Goal: Task Accomplishment & Management: Complete application form

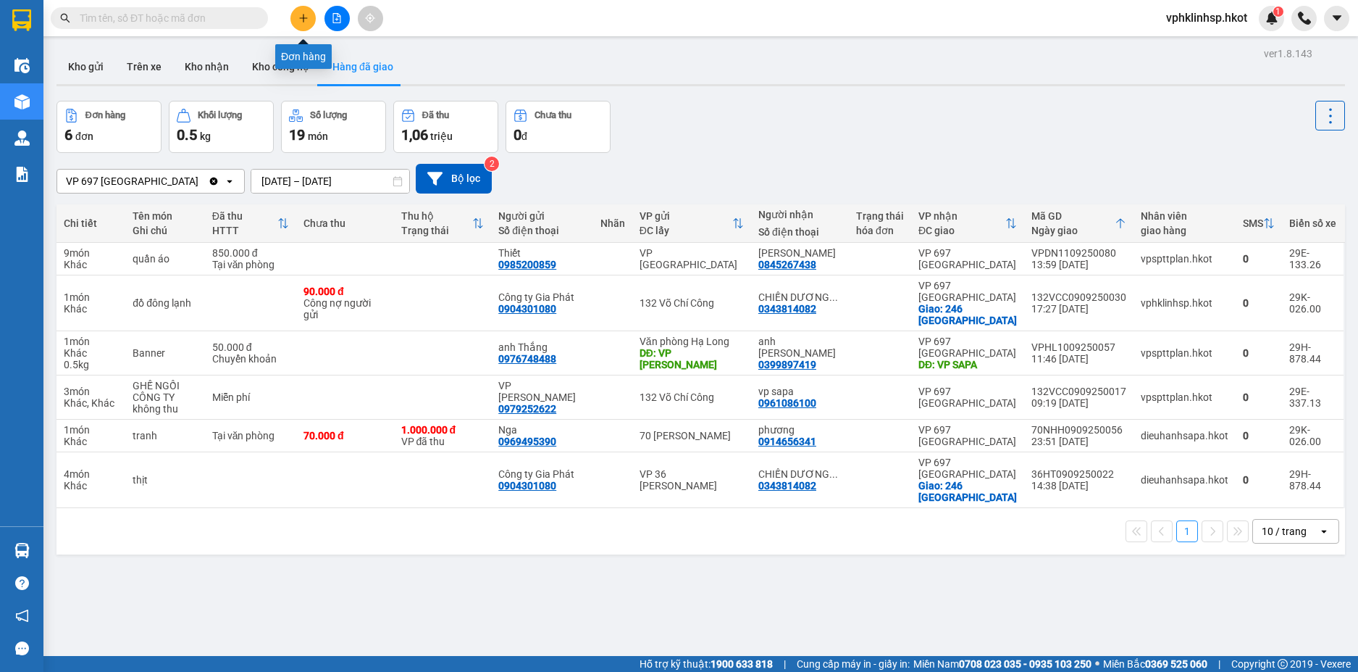
click at [301, 12] on button at bounding box center [302, 18] width 25 height 25
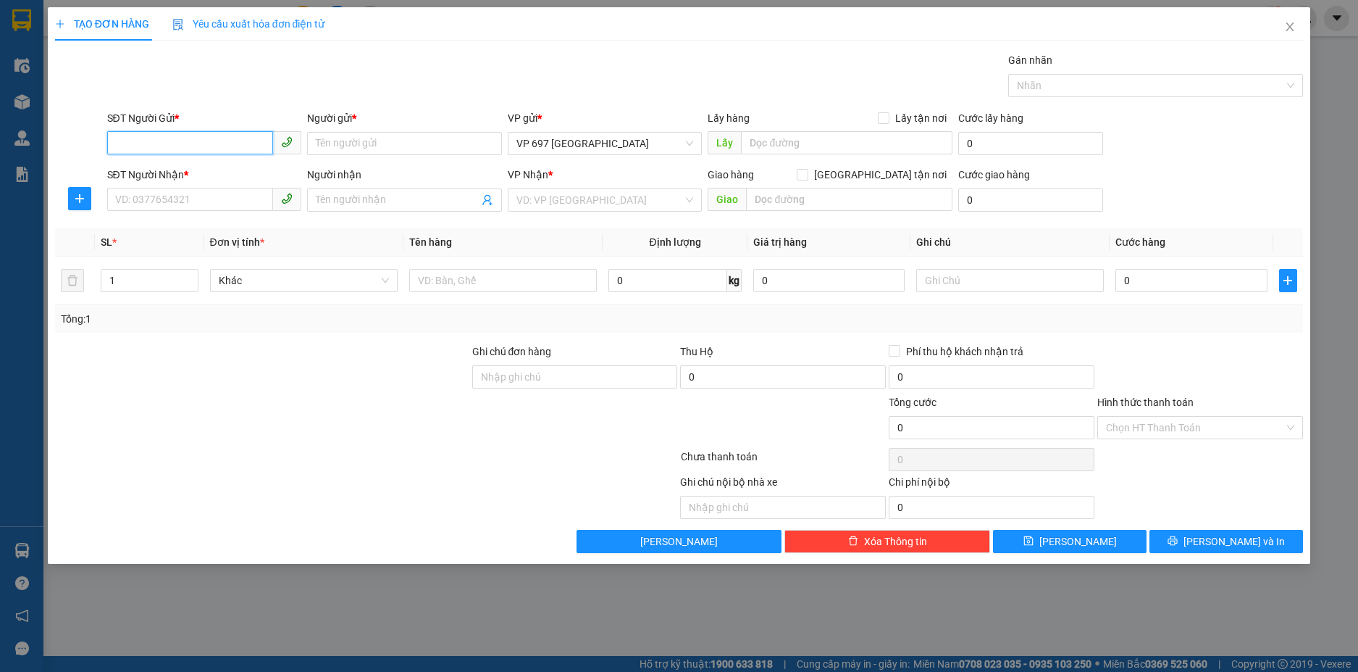
drag, startPoint x: 177, startPoint y: 141, endPoint x: 215, endPoint y: 151, distance: 38.8
click at [178, 141] on input "SĐT Người Gửi *" at bounding box center [190, 142] width 167 height 23
type input "0944227786"
click at [338, 143] on input "Người gửi *" at bounding box center [404, 143] width 195 height 23
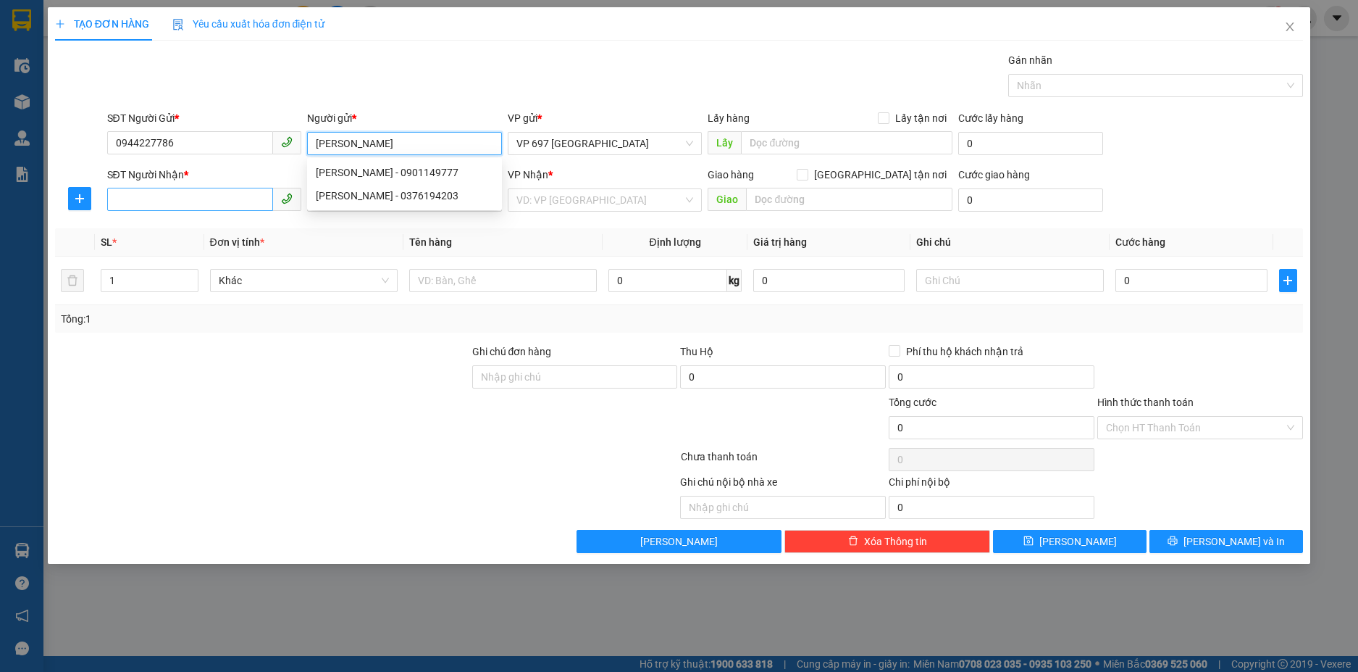
type input "[PERSON_NAME]"
click at [137, 200] on input "SĐT Người Nhận *" at bounding box center [190, 199] width 167 height 23
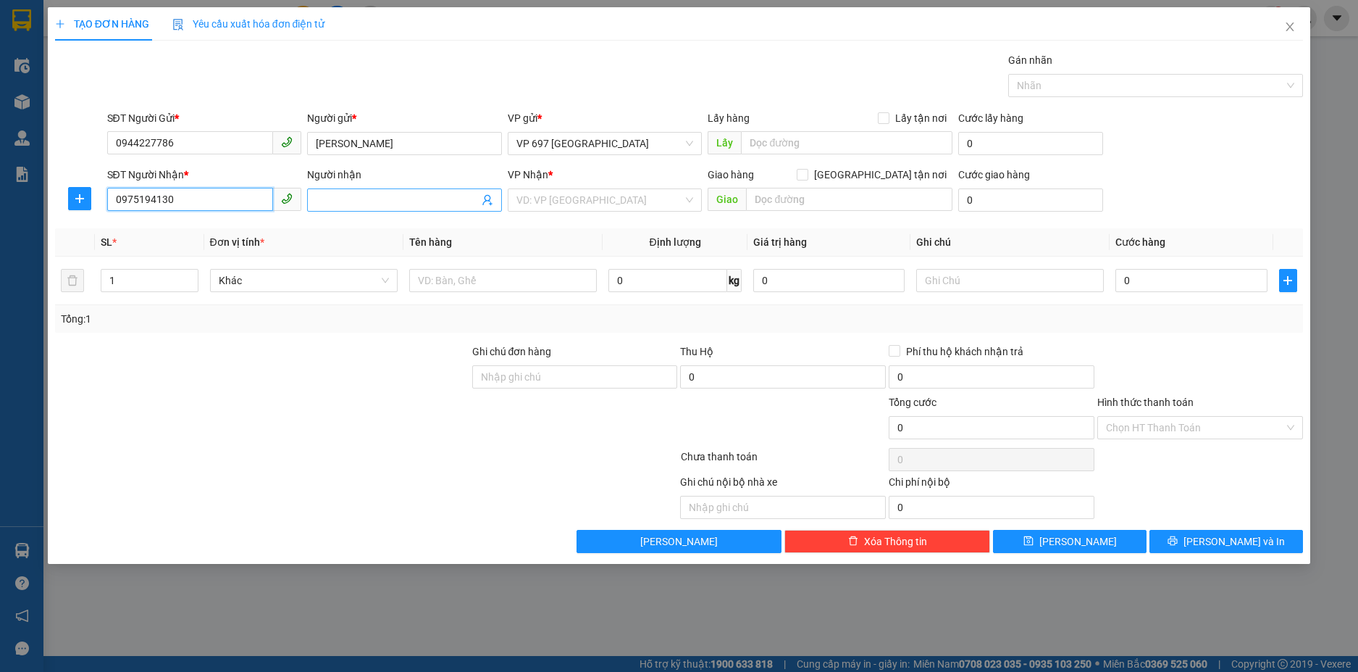
type input "0975194130"
click at [359, 200] on input "Người nhận" at bounding box center [397, 200] width 163 height 16
type input "Bạn Hà"
click at [545, 196] on input "search" at bounding box center [599, 200] width 167 height 22
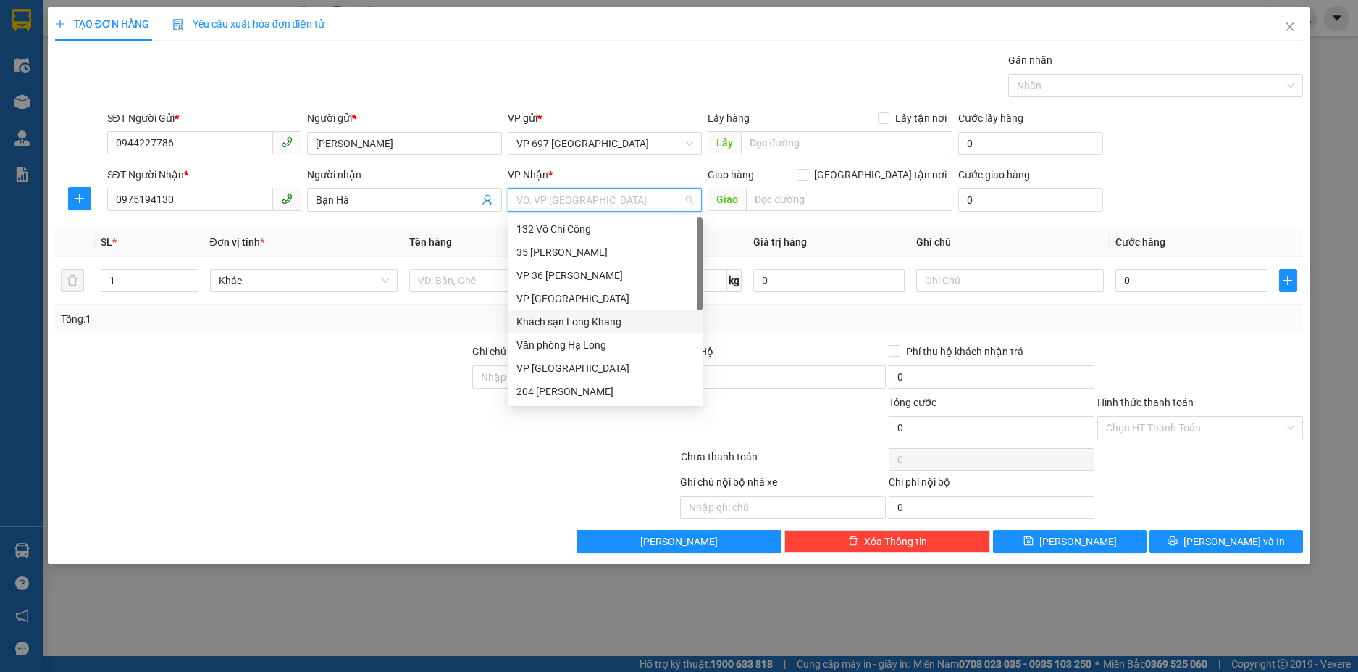
scroll to position [139, 0]
click at [589, 389] on div "70 [PERSON_NAME]" at bounding box center [604, 391] width 177 height 16
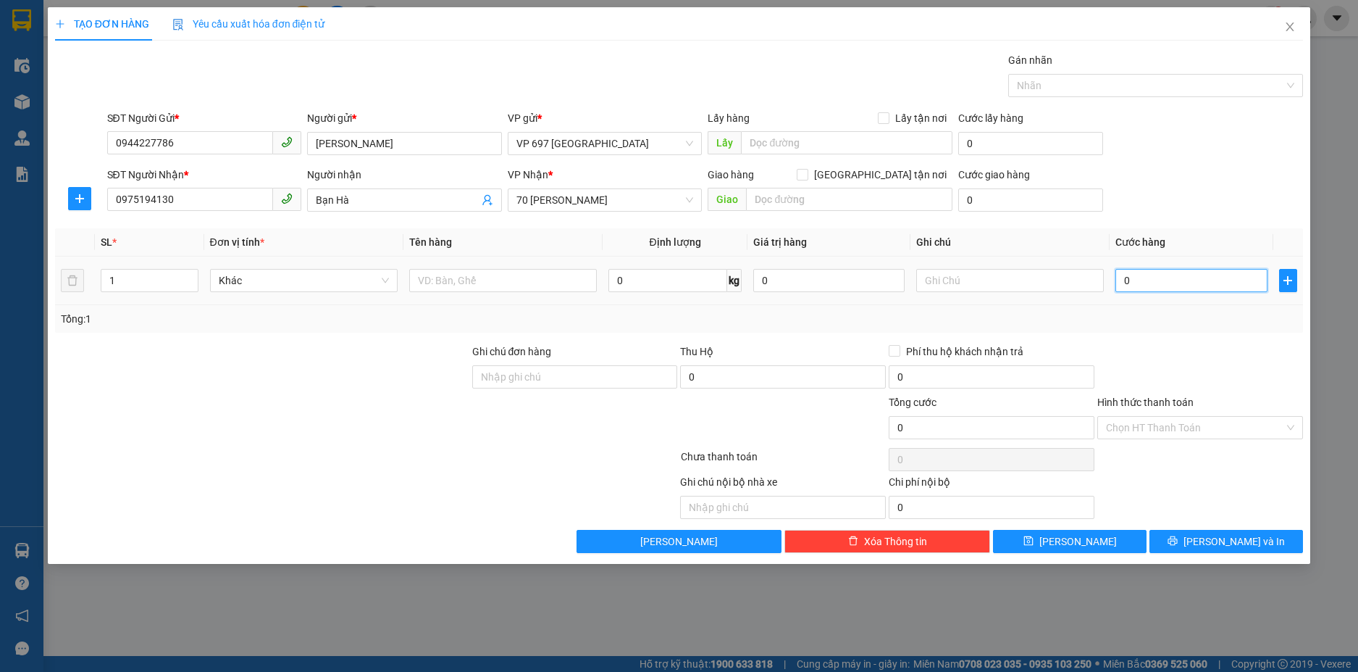
click at [1147, 279] on input "0" at bounding box center [1191, 280] width 151 height 23
type input "5"
type input "50"
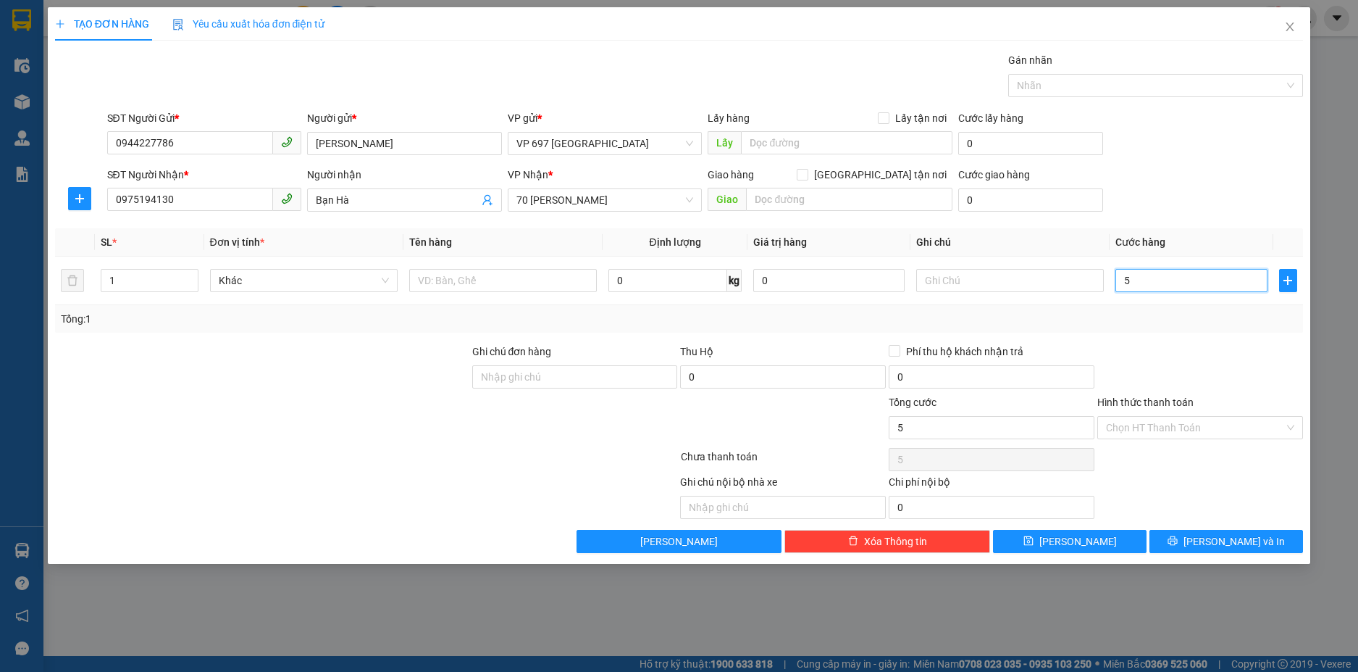
type input "50"
type input "500"
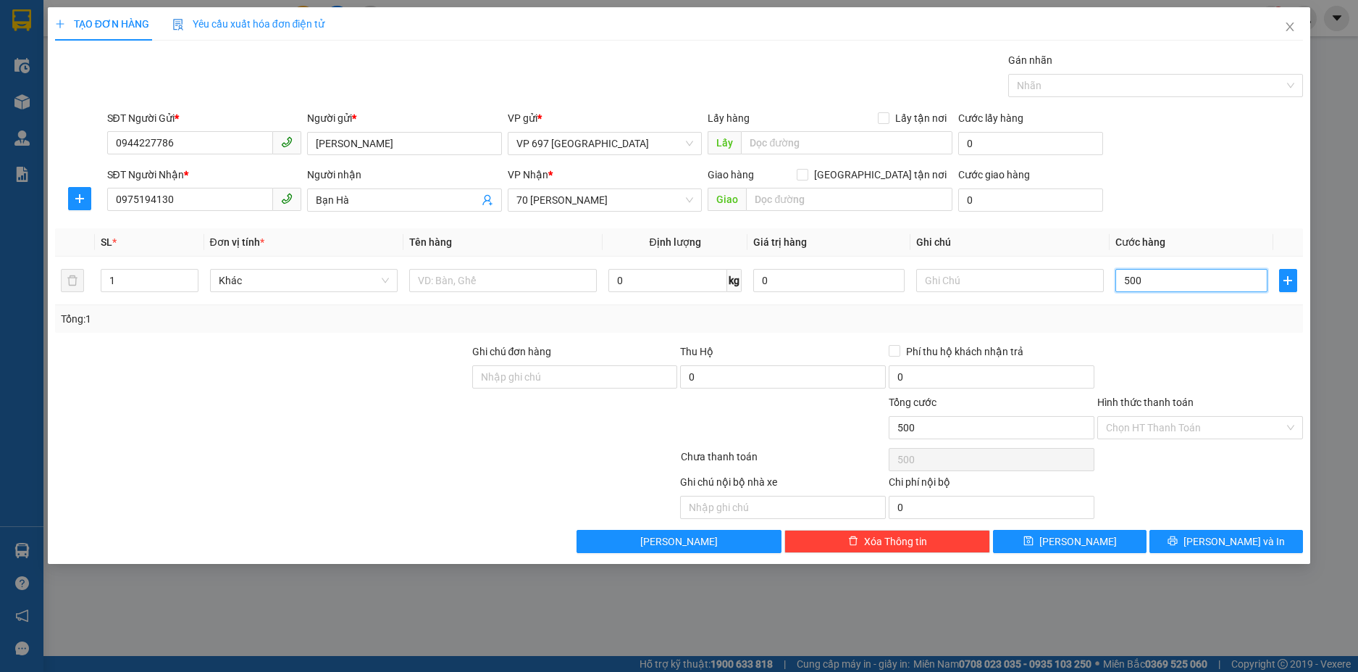
type input "5.000"
type input "50.000"
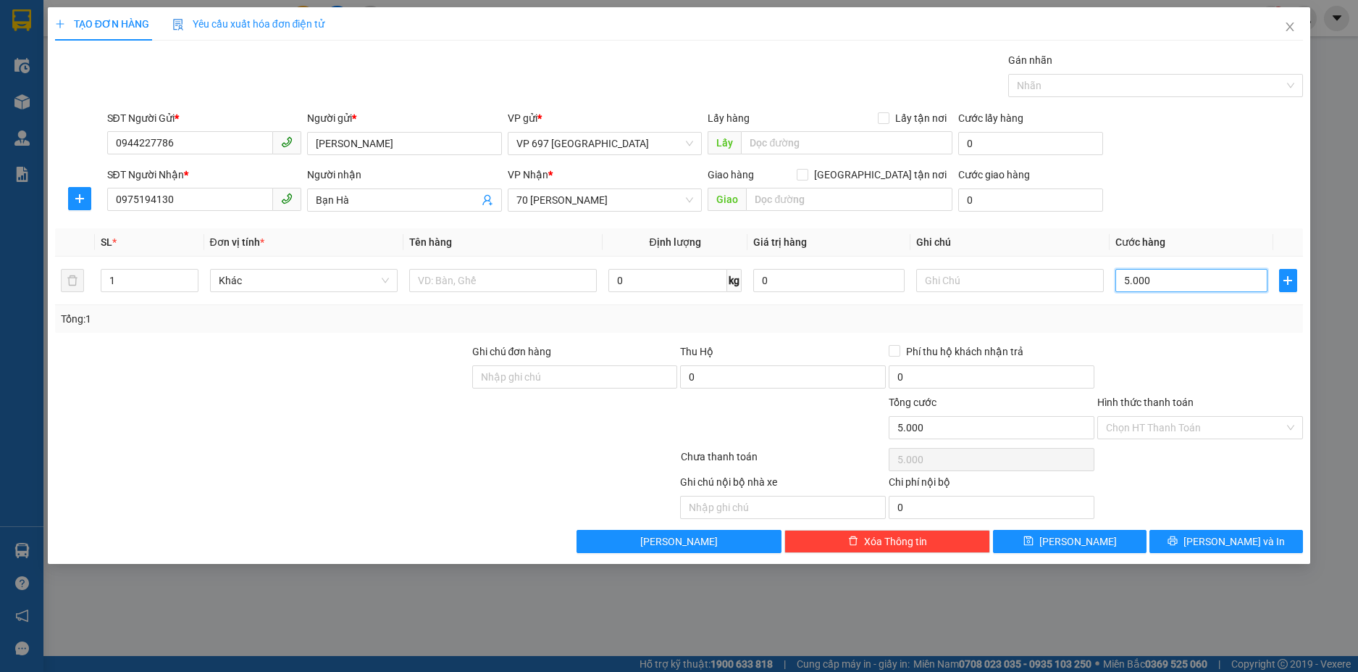
type input "50.000"
click at [1137, 423] on input "Hình thức thanh toán" at bounding box center [1195, 428] width 178 height 22
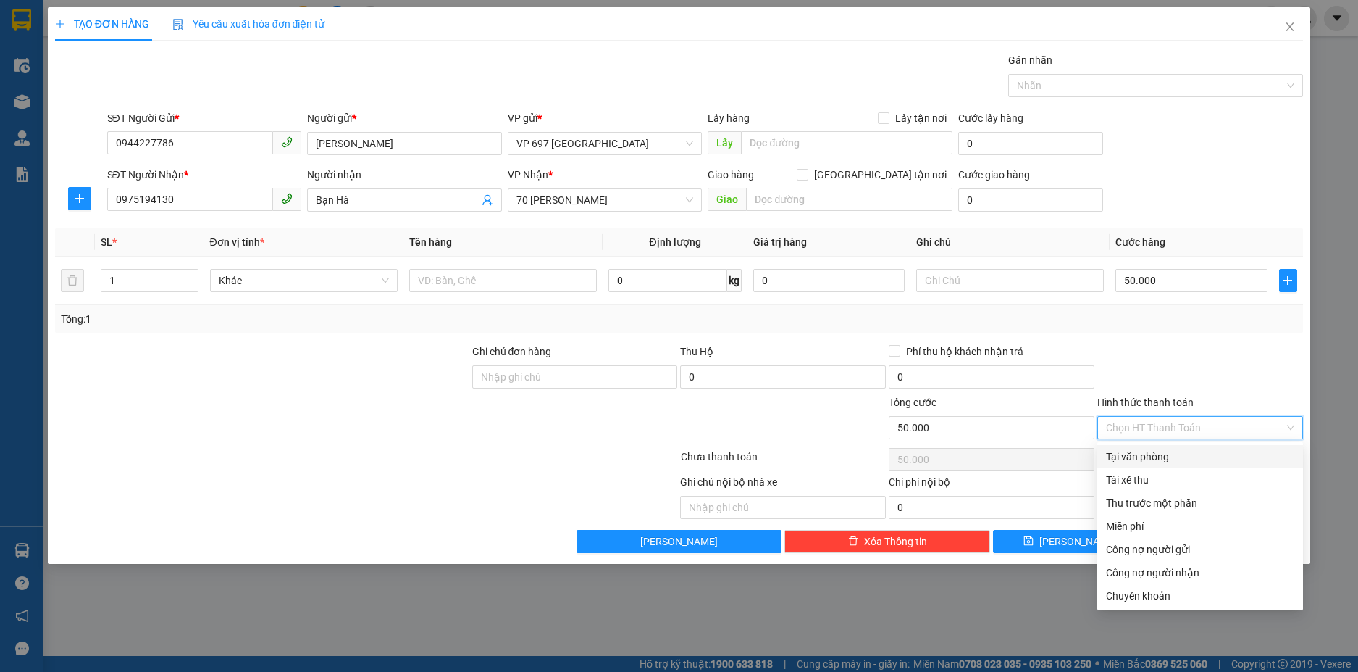
click at [1158, 454] on div "Tại văn phòng" at bounding box center [1200, 456] width 188 height 16
type input "0"
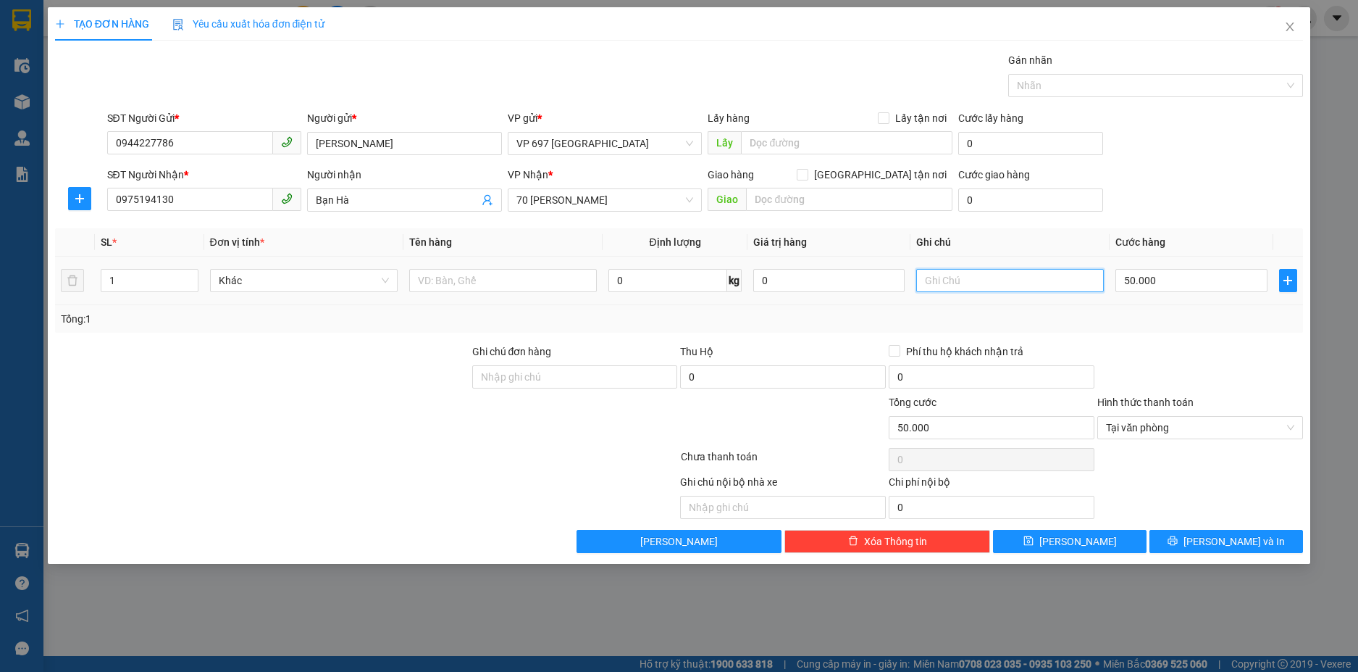
click at [944, 277] on input "text" at bounding box center [1010, 280] width 188 height 23
type input "k"
type input "D"
type input "Đã thanh toán cước"
click at [518, 371] on input "Ghi chú đơn hàng" at bounding box center [575, 376] width 206 height 23
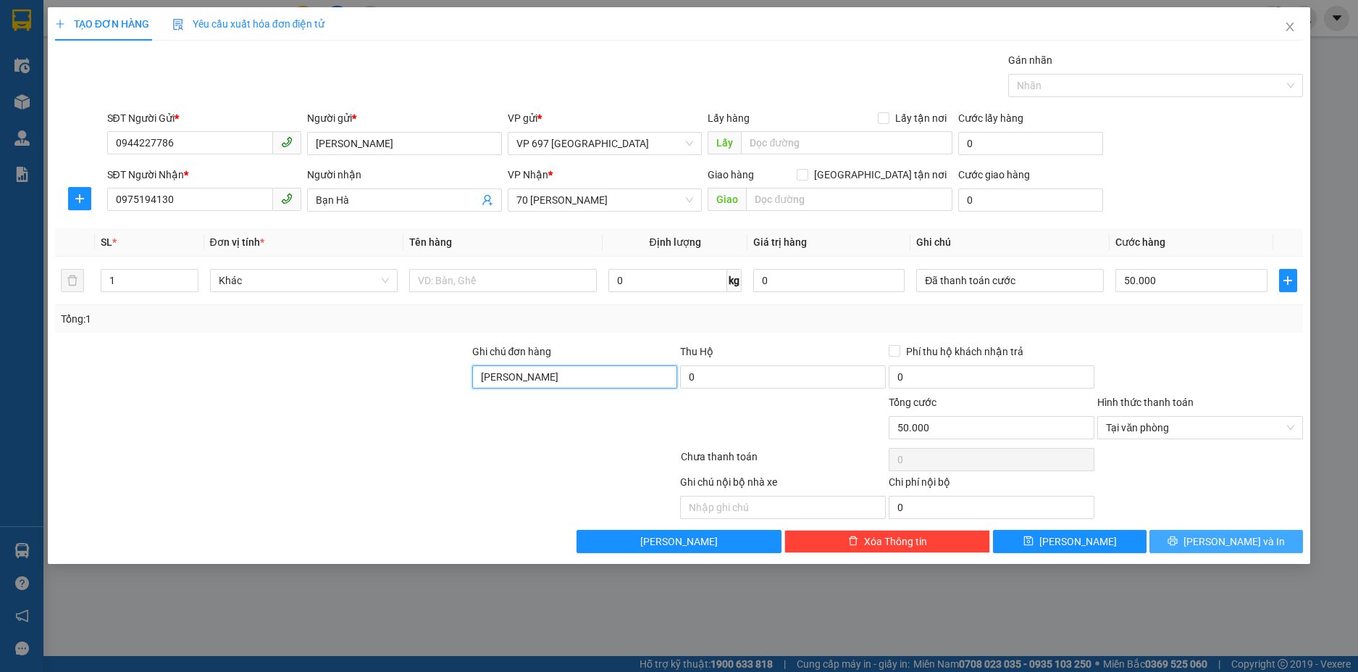
type input "[PERSON_NAME]"
click at [1228, 541] on span "[PERSON_NAME] và In" at bounding box center [1234, 541] width 101 height 16
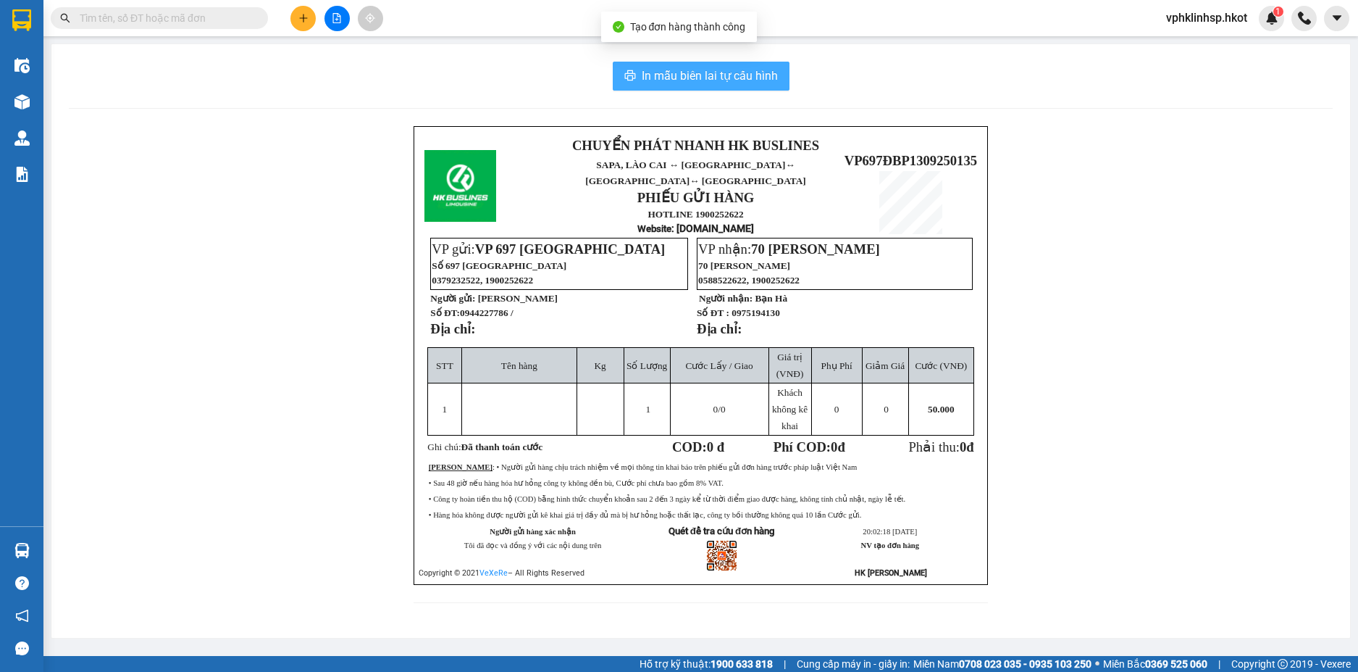
click at [679, 70] on span "In mẫu biên lai tự cấu hình" at bounding box center [710, 76] width 136 height 18
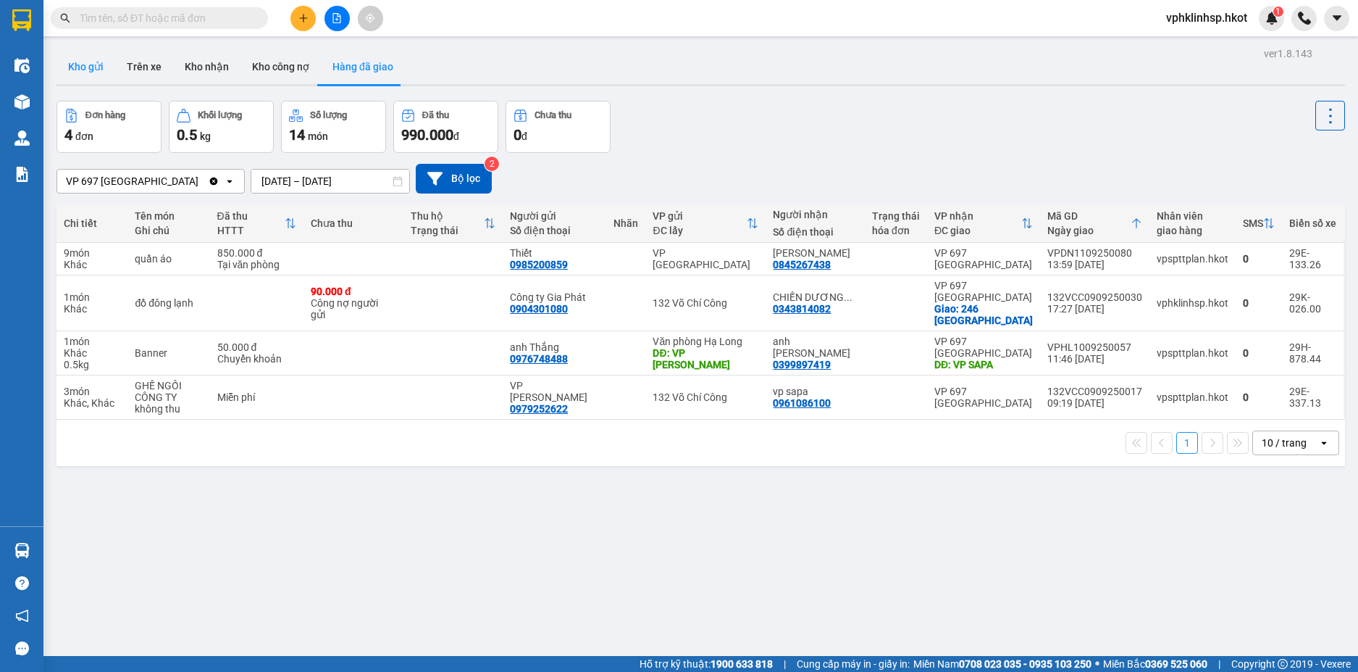
click at [83, 64] on button "Kho gửi" at bounding box center [86, 66] width 59 height 35
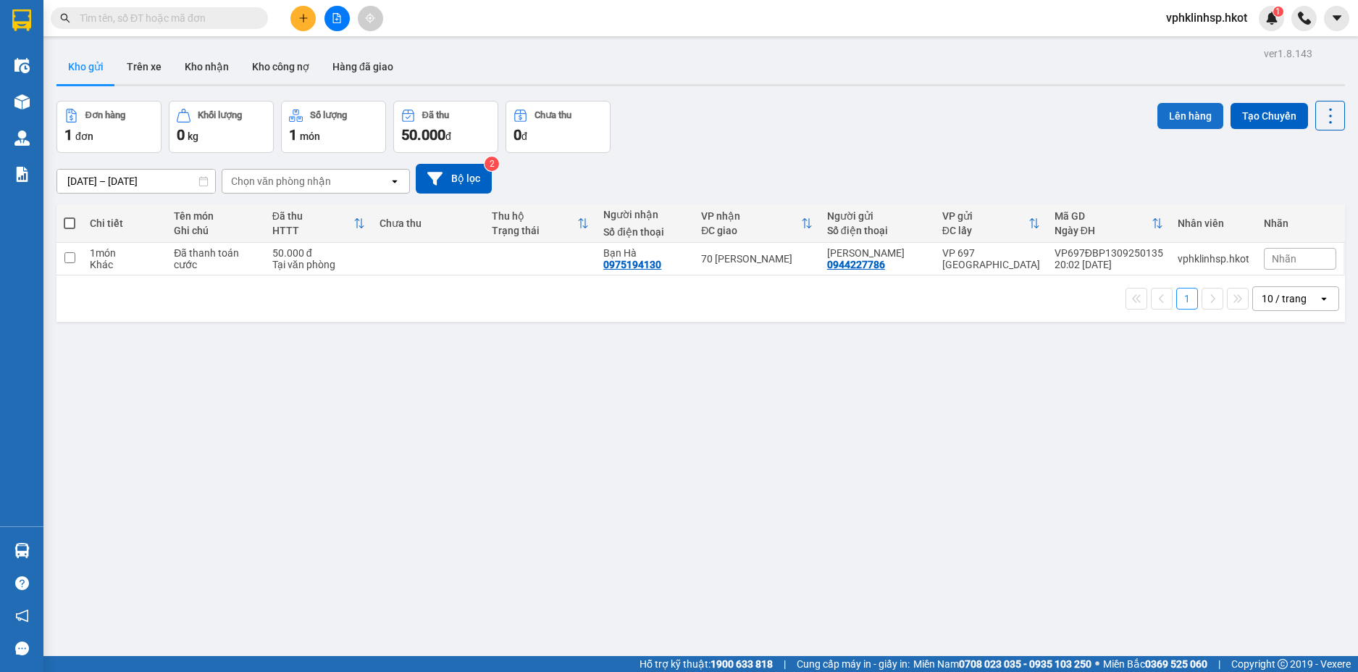
click at [1176, 112] on button "Lên hàng" at bounding box center [1191, 116] width 66 height 26
click at [69, 253] on input "checkbox" at bounding box center [69, 257] width 11 height 11
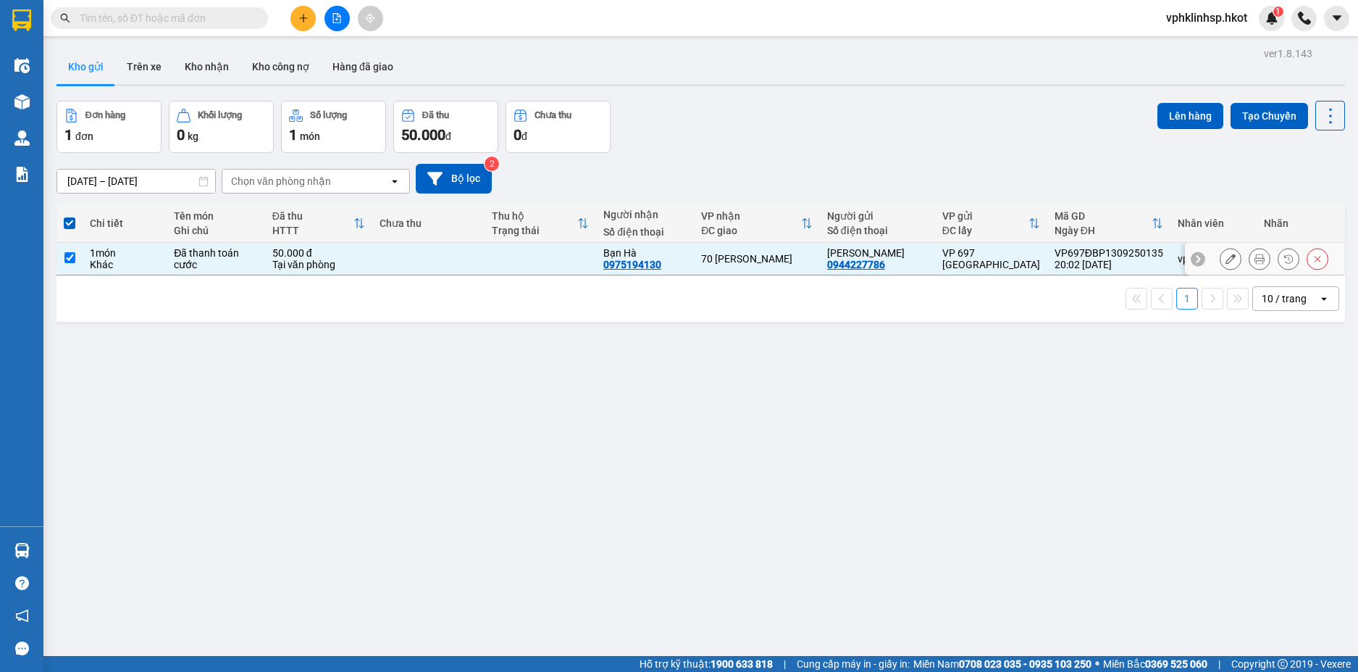
click at [71, 254] on input "checkbox" at bounding box center [69, 257] width 11 height 11
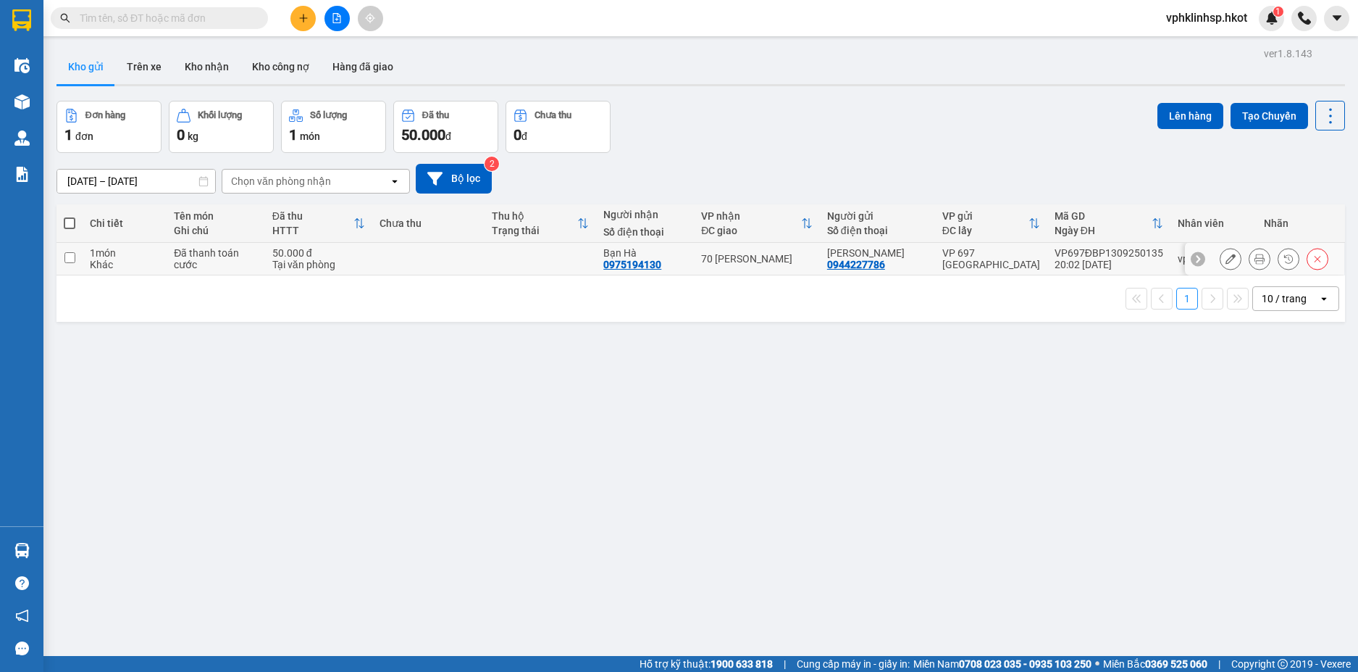
click at [71, 254] on input "checkbox" at bounding box center [69, 257] width 11 height 11
checkbox input "true"
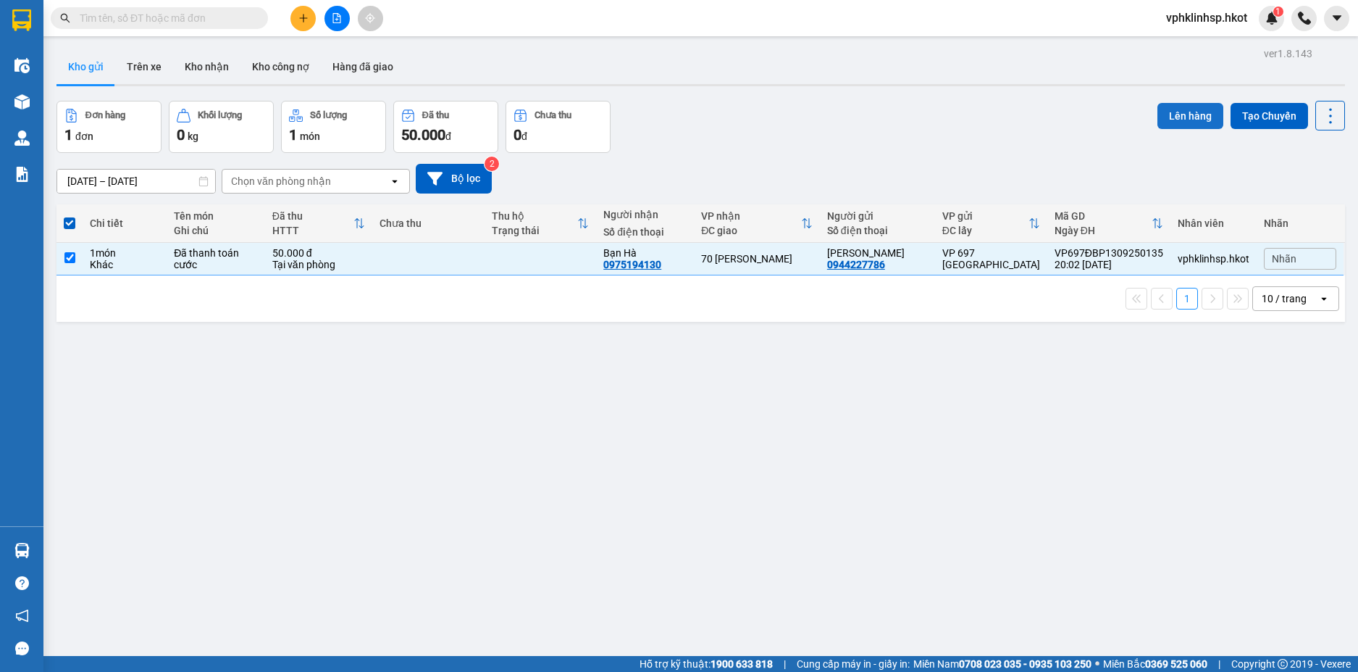
click at [1184, 114] on button "Lên hàng" at bounding box center [1191, 116] width 66 height 26
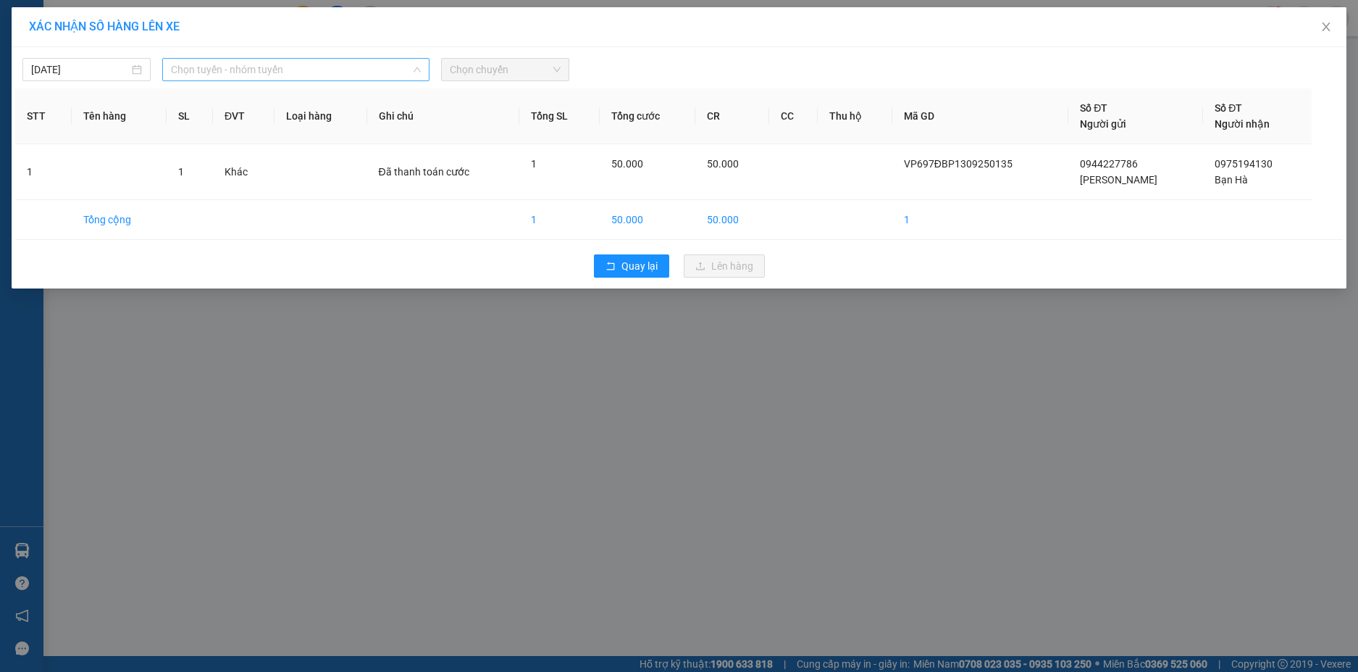
click at [310, 70] on span "Chọn tuyến - nhóm tuyến" at bounding box center [296, 70] width 250 height 22
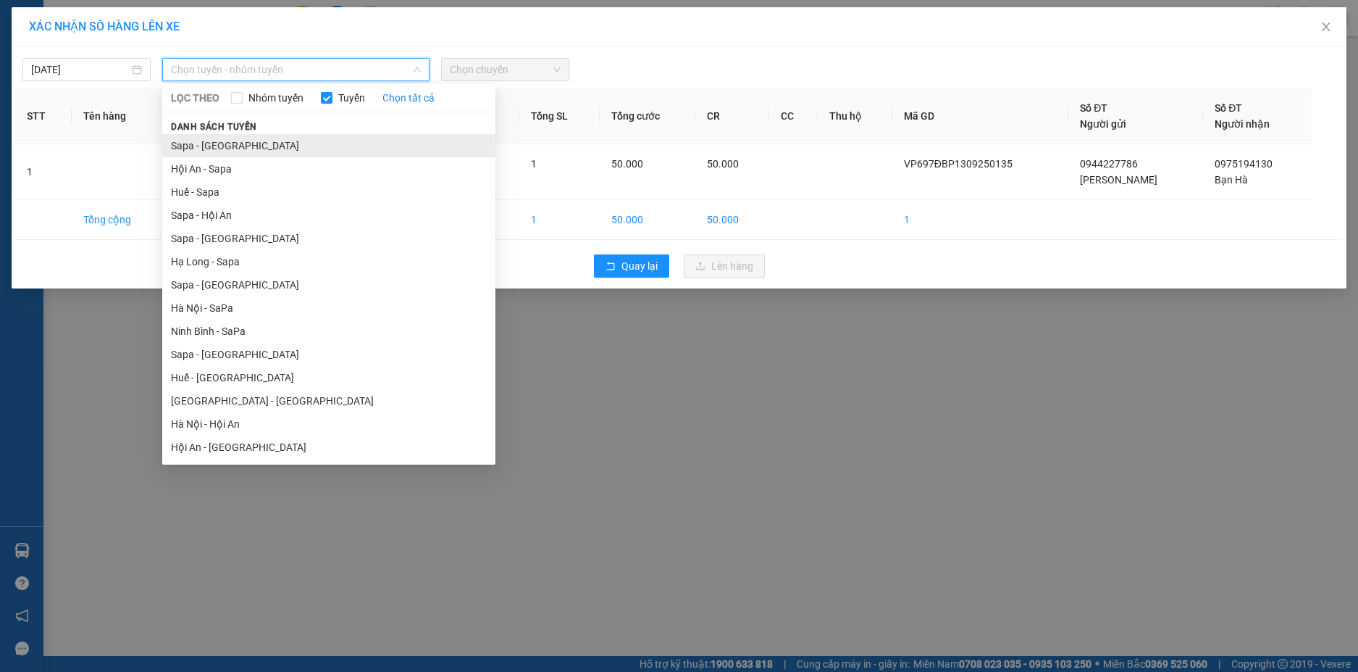
click at [217, 147] on li "Sapa - Hà Nội" at bounding box center [328, 145] width 333 height 23
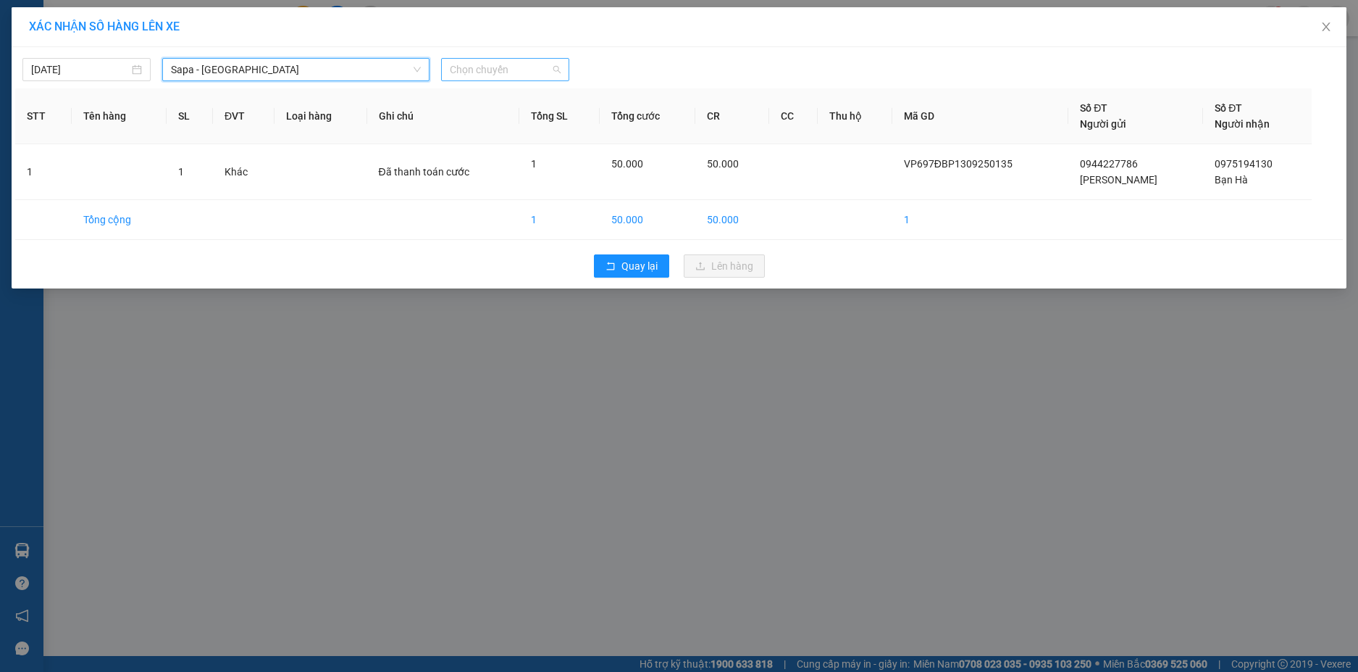
click at [506, 68] on span "Chọn chuyến" at bounding box center [505, 70] width 111 height 22
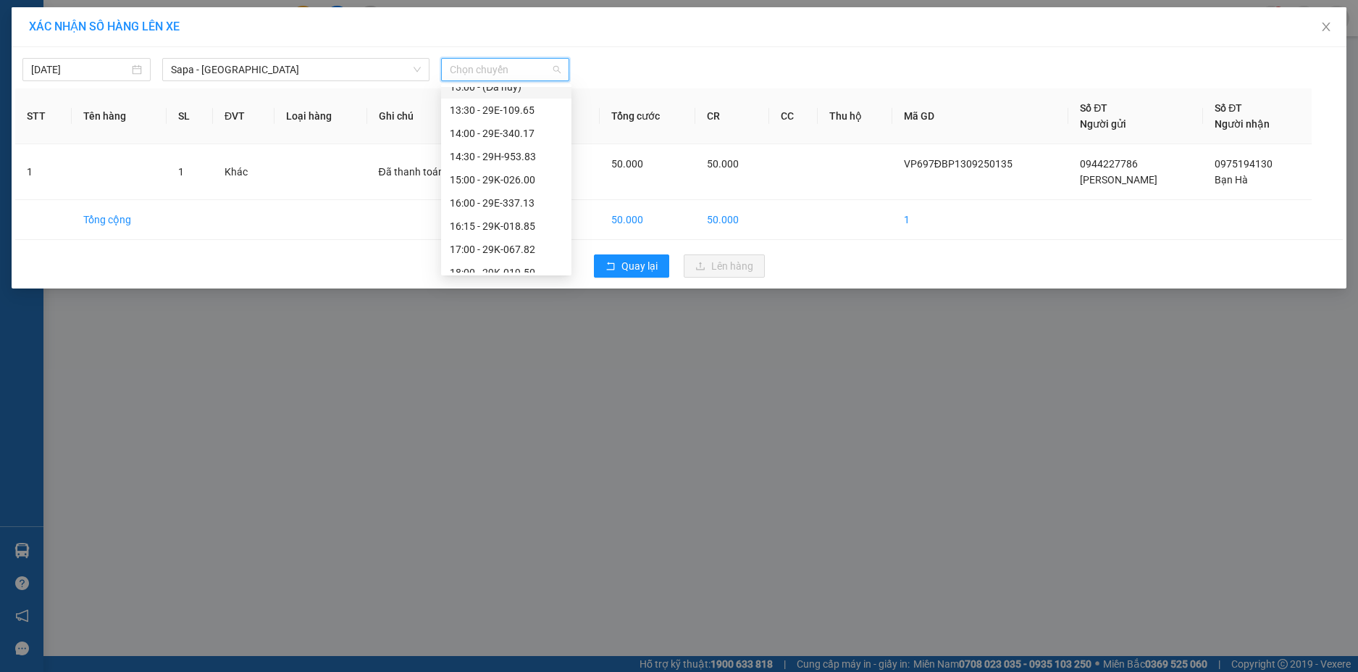
scroll to position [435, 0]
click at [522, 174] on div "22:00 - 29E-361.84" at bounding box center [506, 174] width 113 height 16
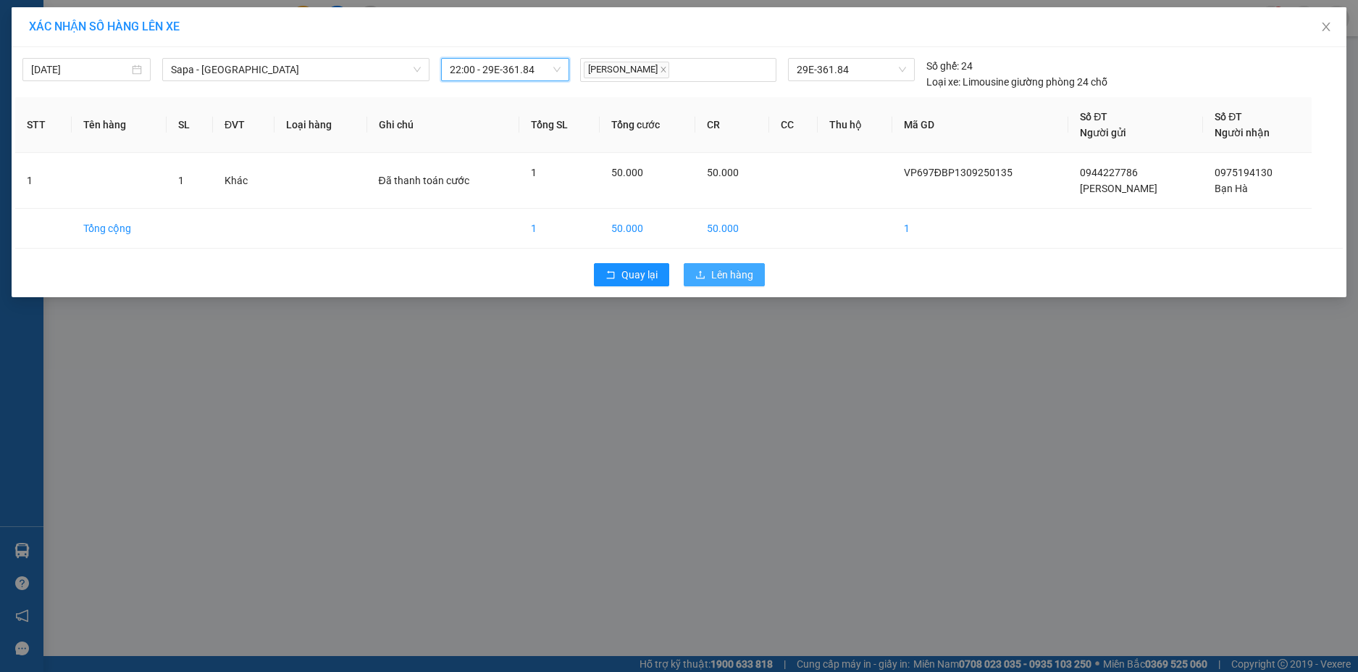
click at [715, 271] on span "Lên hàng" at bounding box center [732, 275] width 42 height 16
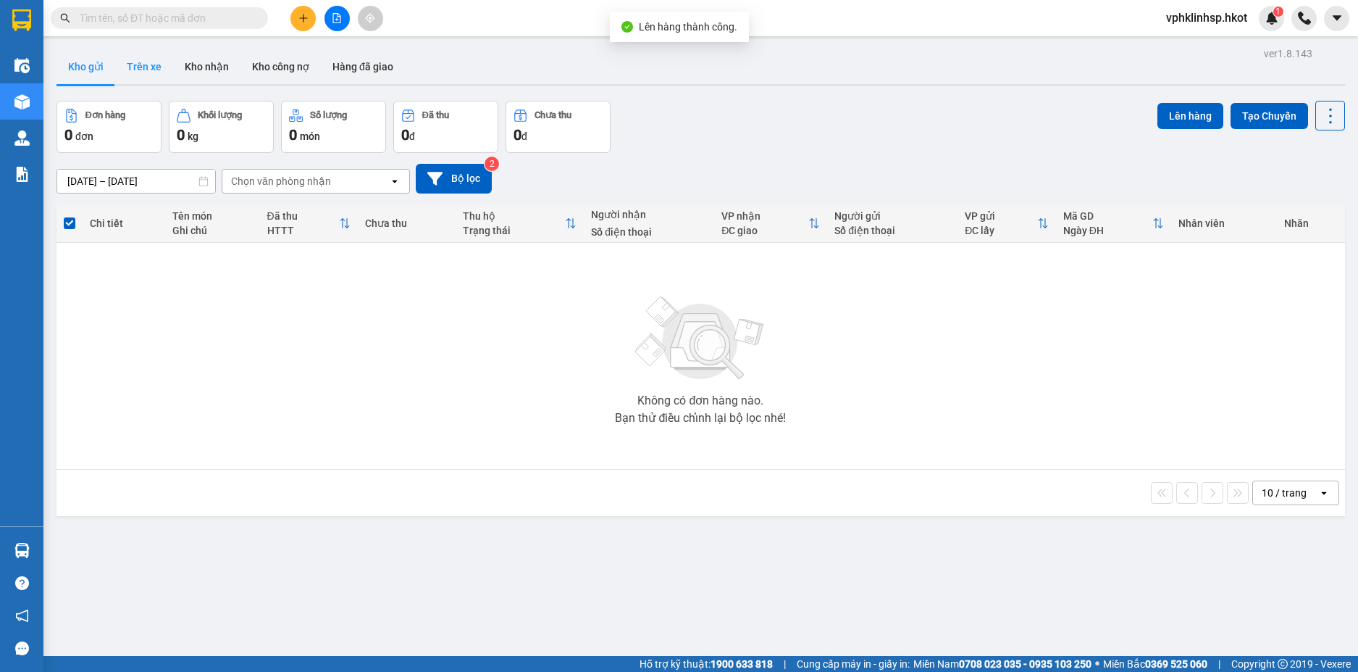
click at [146, 62] on button "Trên xe" at bounding box center [144, 66] width 58 height 35
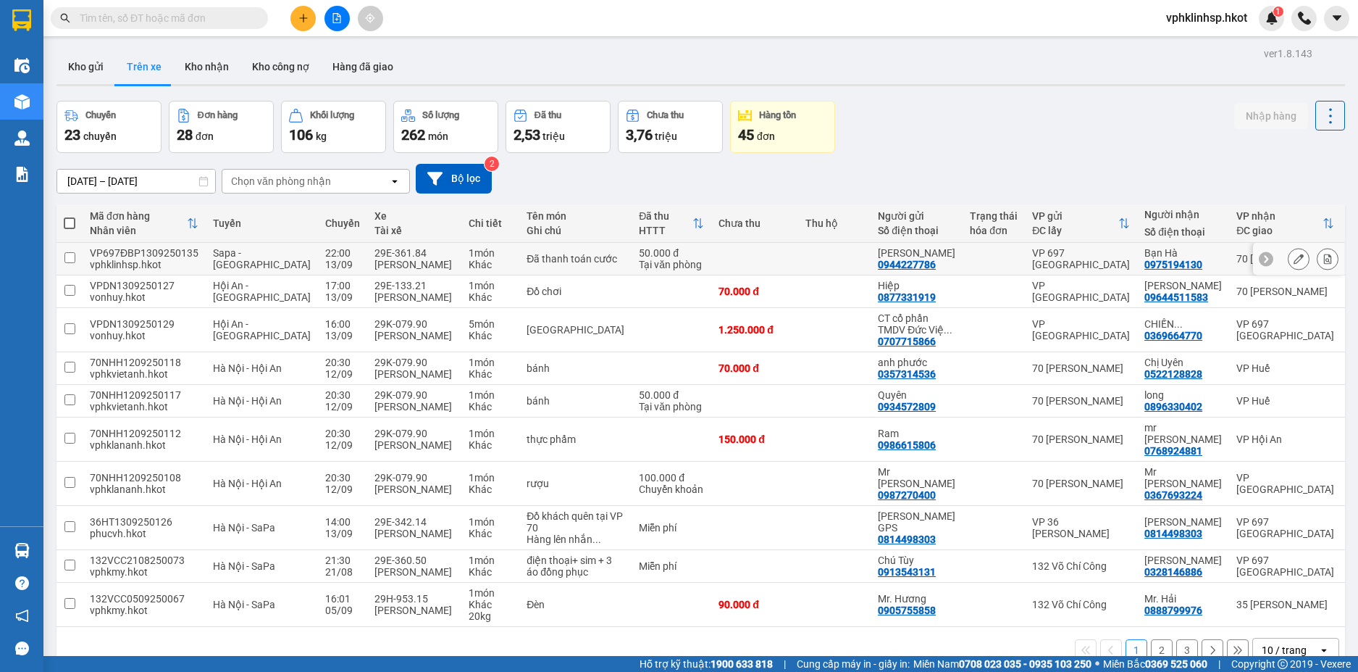
click at [71, 263] on input "checkbox" at bounding box center [69, 257] width 11 height 11
checkbox input "true"
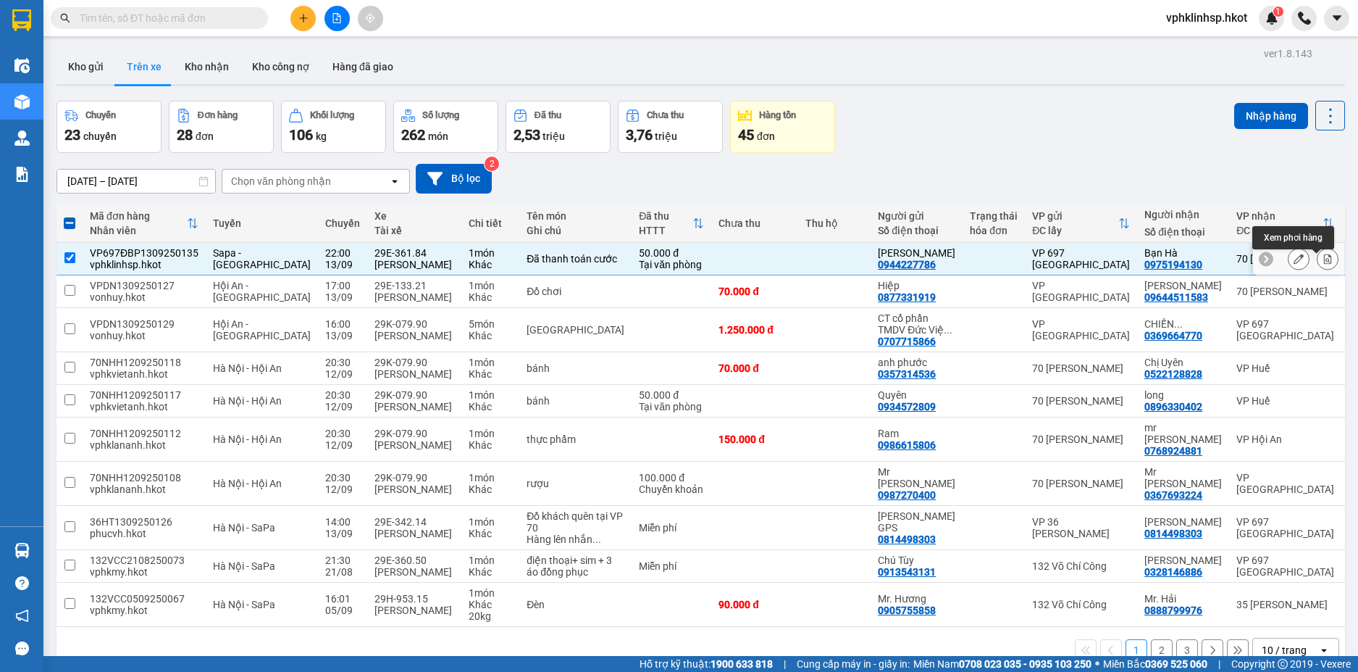
click at [1323, 264] on icon at bounding box center [1328, 259] width 10 height 10
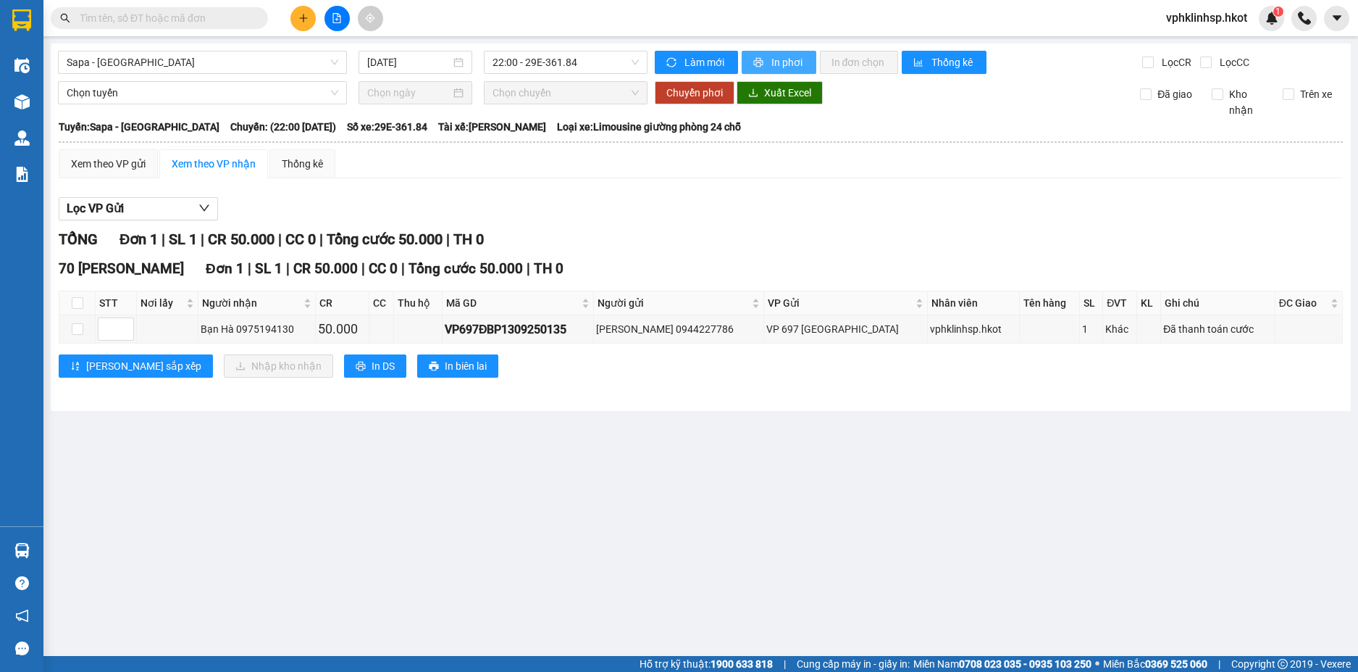
click at [792, 63] on span "In phơi" at bounding box center [787, 62] width 33 height 16
click at [445, 364] on span "In biên lai" at bounding box center [466, 366] width 42 height 16
drag, startPoint x: 451, startPoint y: 327, endPoint x: 588, endPoint y: 329, distance: 137.7
click at [588, 329] on div "VP697ĐBP1309250135" at bounding box center [518, 329] width 146 height 18
copy div "VP697ĐBP1309250135"
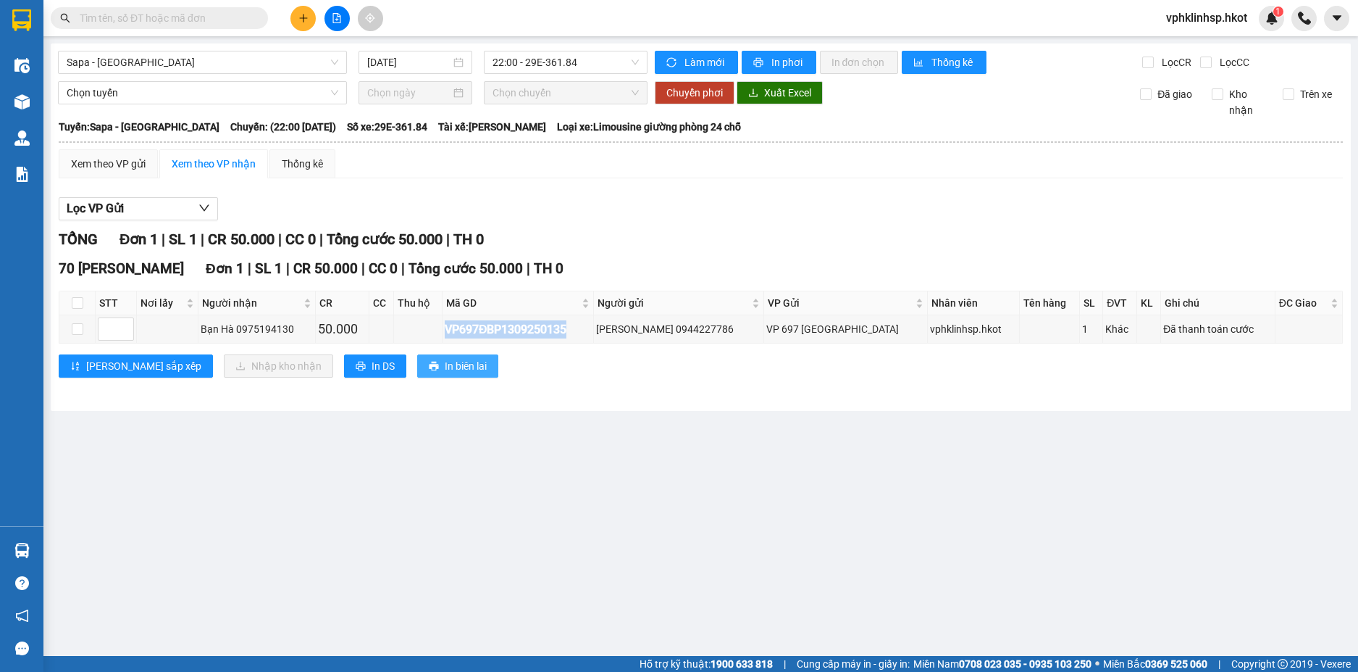
click at [445, 365] on span "In biên lai" at bounding box center [466, 366] width 42 height 16
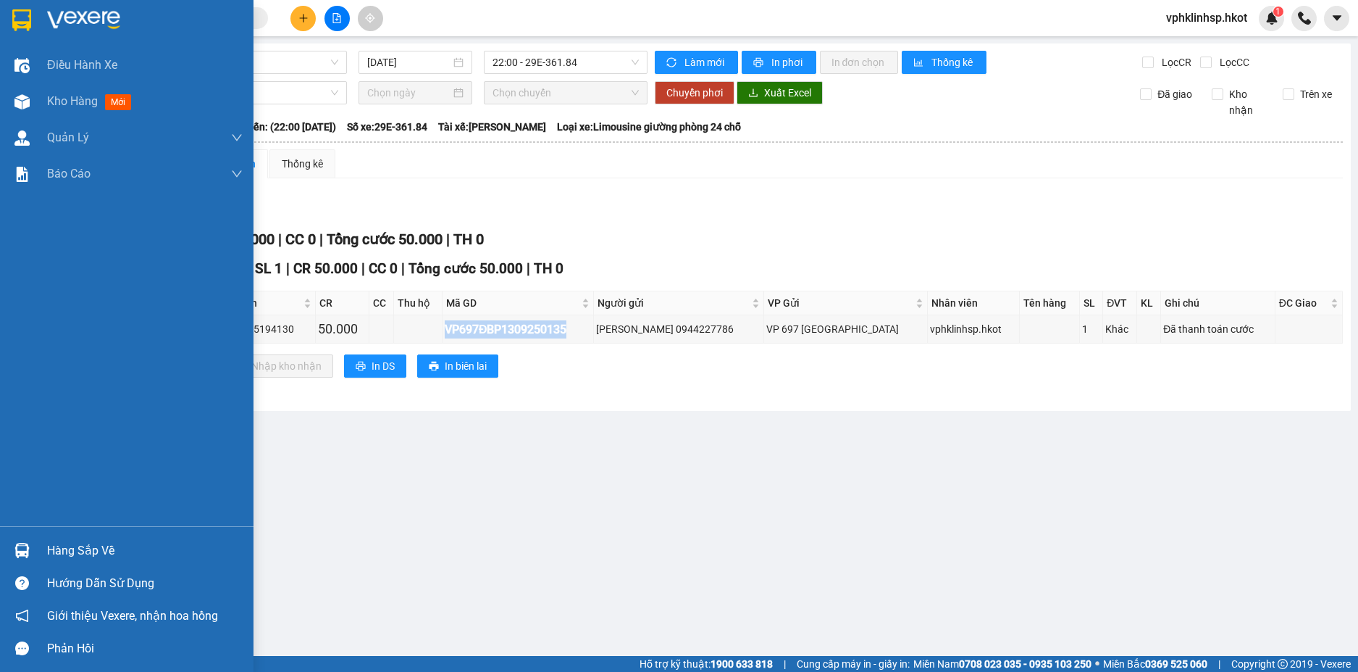
click at [117, 553] on div "Hàng sắp về" at bounding box center [145, 551] width 196 height 22
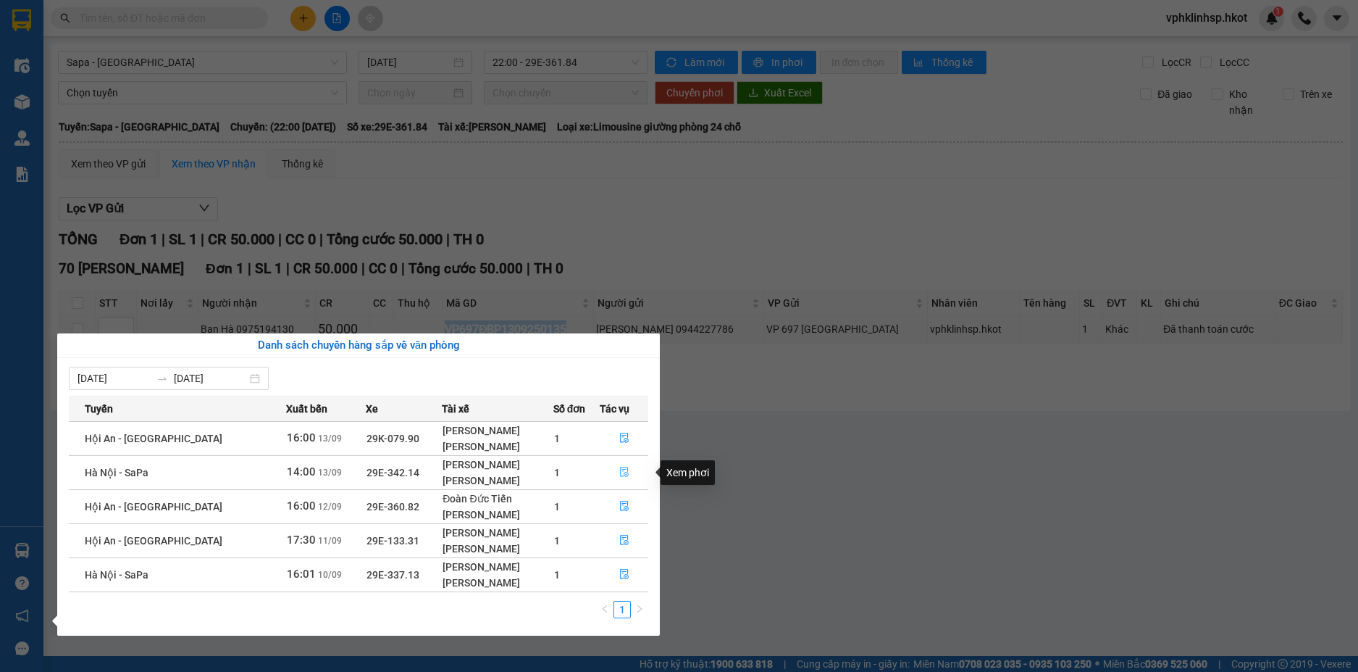
click at [620, 469] on icon "file-done" at bounding box center [624, 472] width 10 height 10
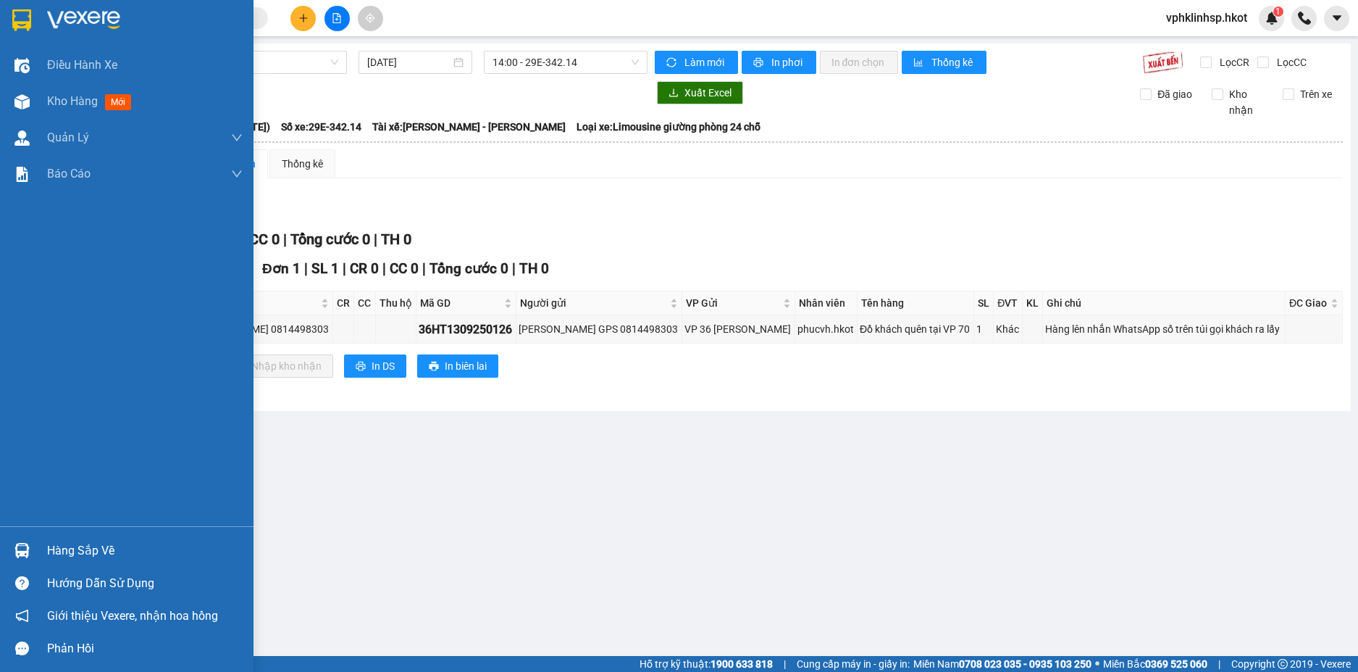
click at [103, 552] on div "Hàng sắp về" at bounding box center [145, 551] width 196 height 22
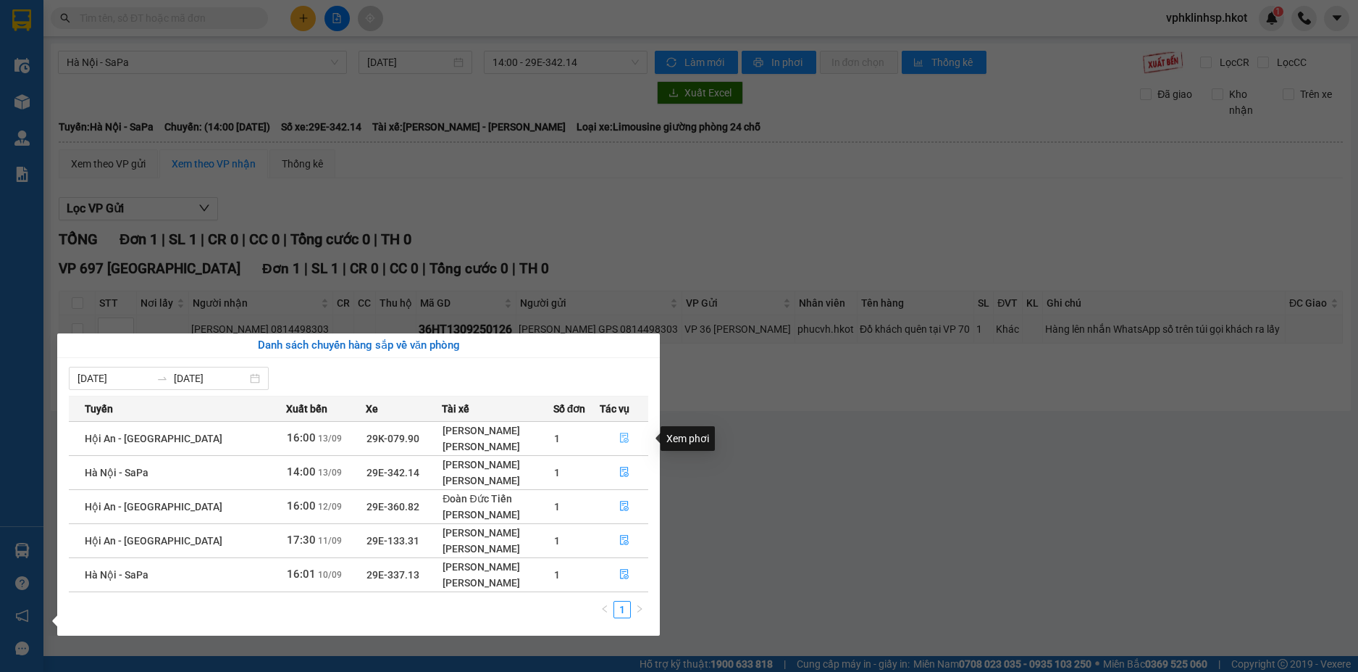
drag, startPoint x: 618, startPoint y: 437, endPoint x: 567, endPoint y: 450, distance: 52.4
click at [619, 437] on icon "file-done" at bounding box center [624, 437] width 10 height 10
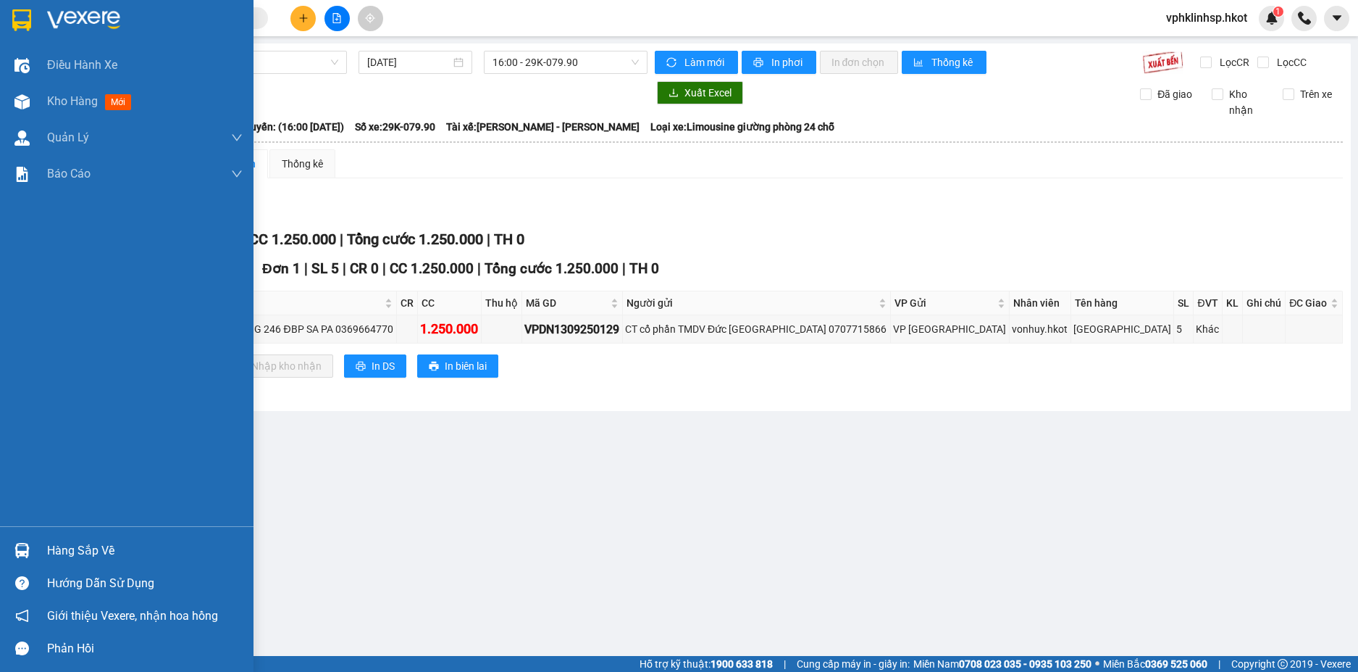
click at [104, 550] on div "Hàng sắp về" at bounding box center [145, 551] width 196 height 22
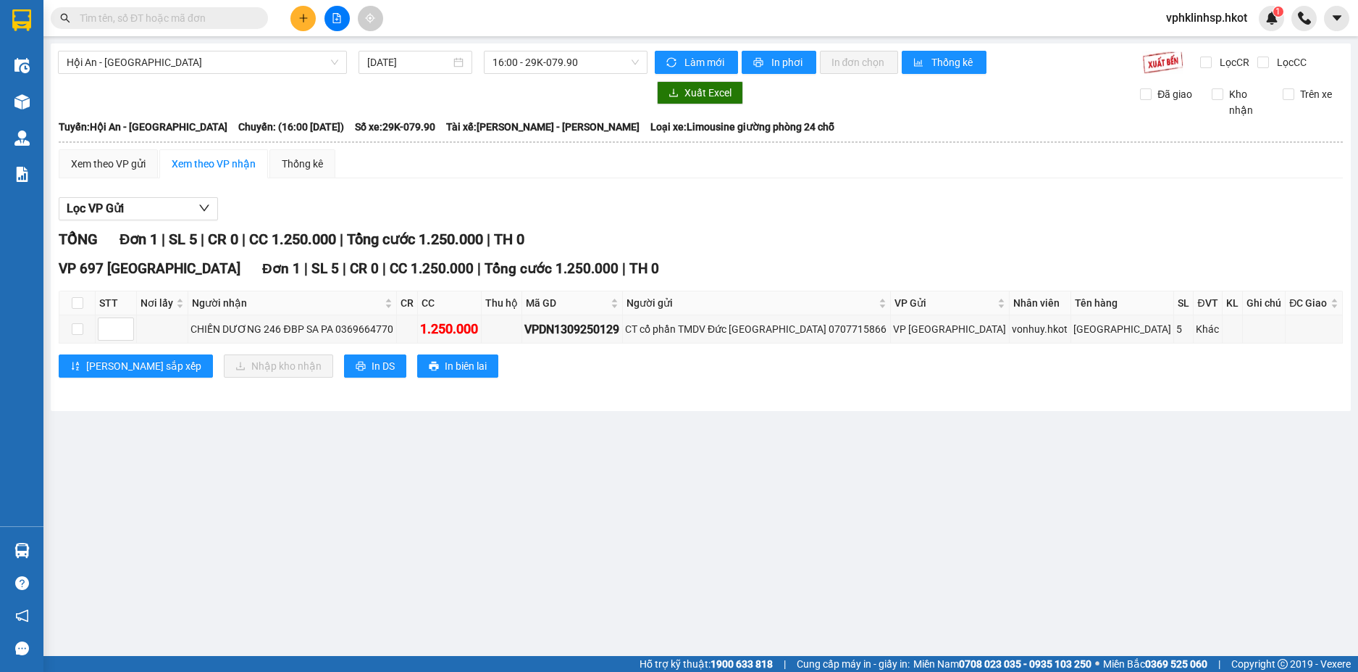
click at [832, 520] on section "Kết quả tìm kiếm ( 0 ) Bộ lọc No Data vphklinhsp.hkot 1 Điều hành xe Kho hàng m…" at bounding box center [679, 336] width 1358 height 672
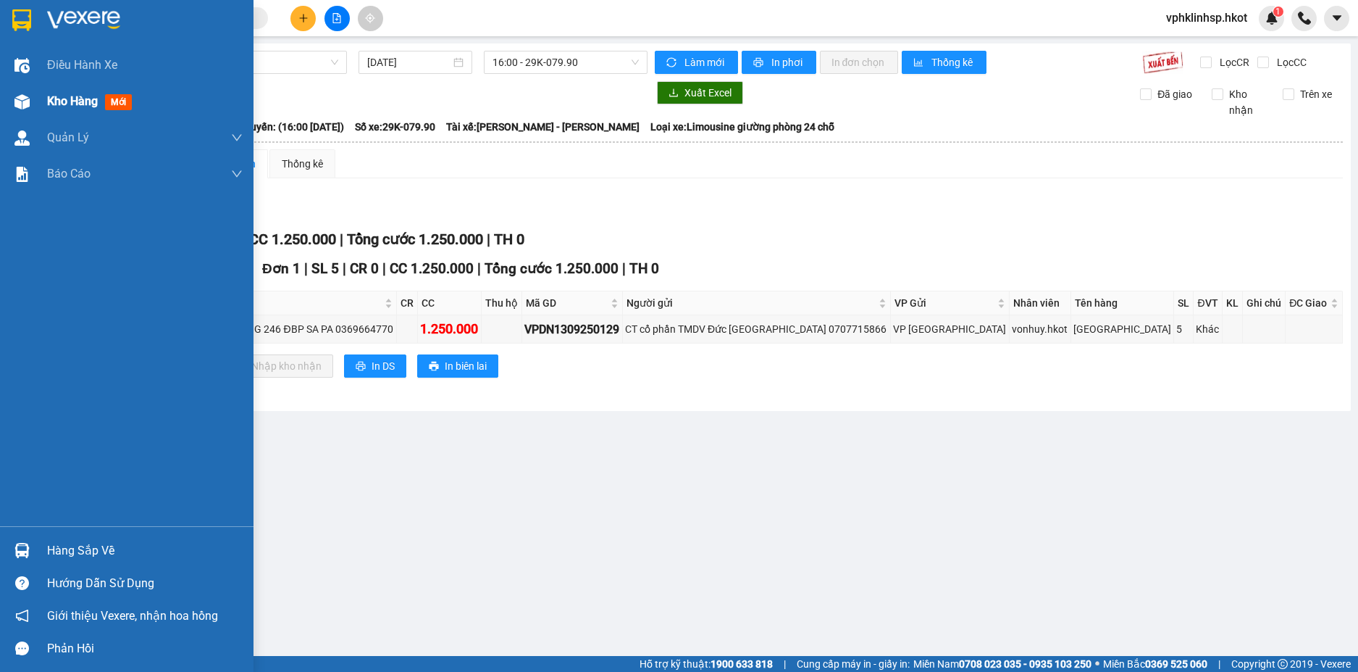
drag, startPoint x: 83, startPoint y: 101, endPoint x: 71, endPoint y: 104, distance: 11.9
click at [83, 101] on span "Kho hàng" at bounding box center [72, 101] width 51 height 14
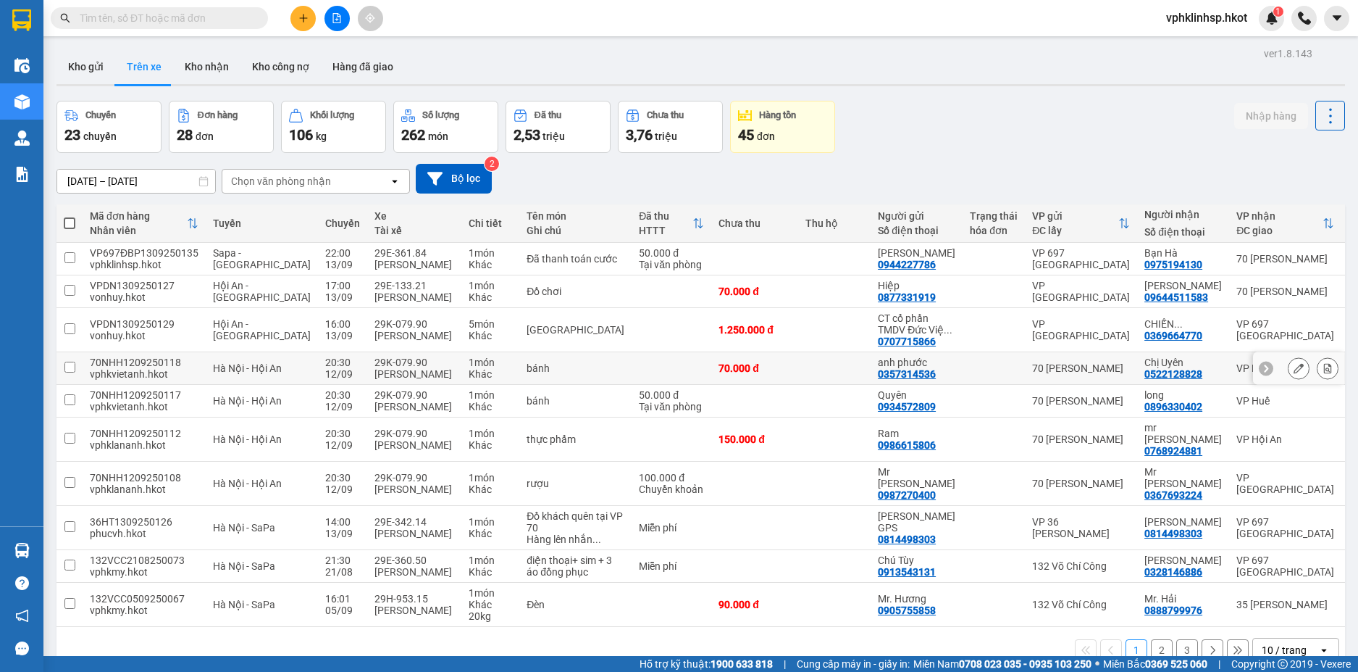
scroll to position [100, 0]
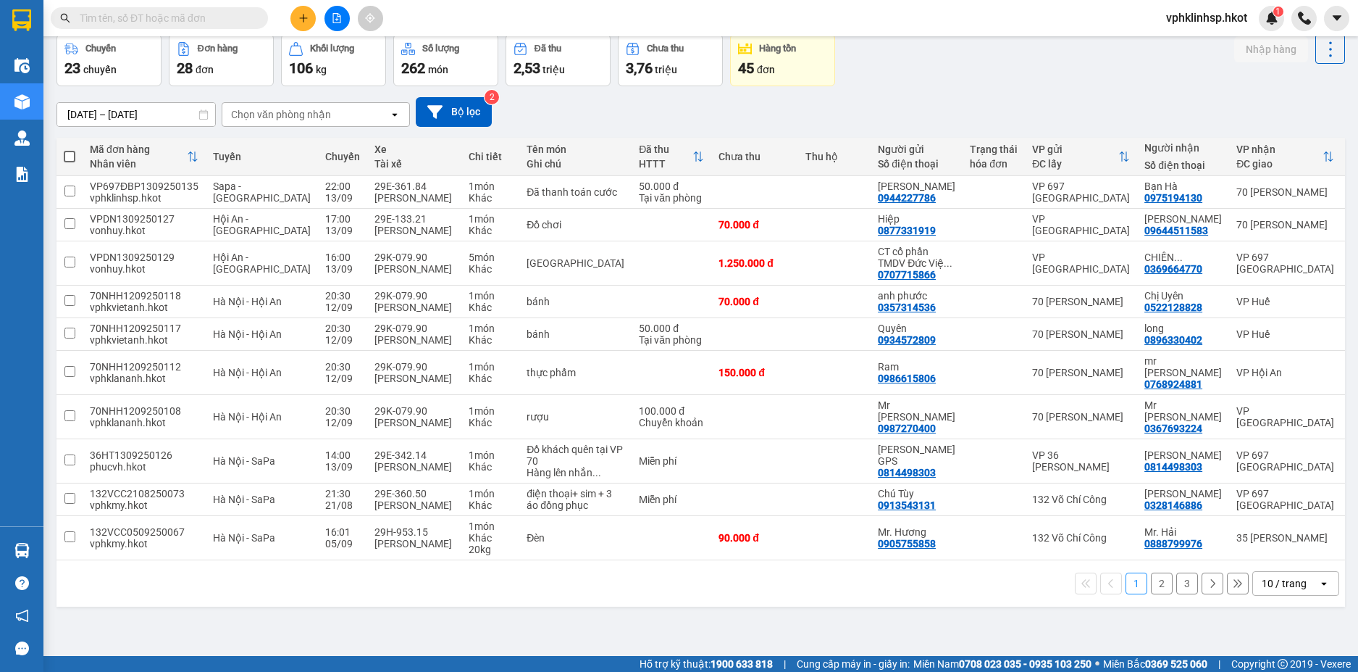
click at [1151, 594] on button "2" at bounding box center [1162, 583] width 22 height 22
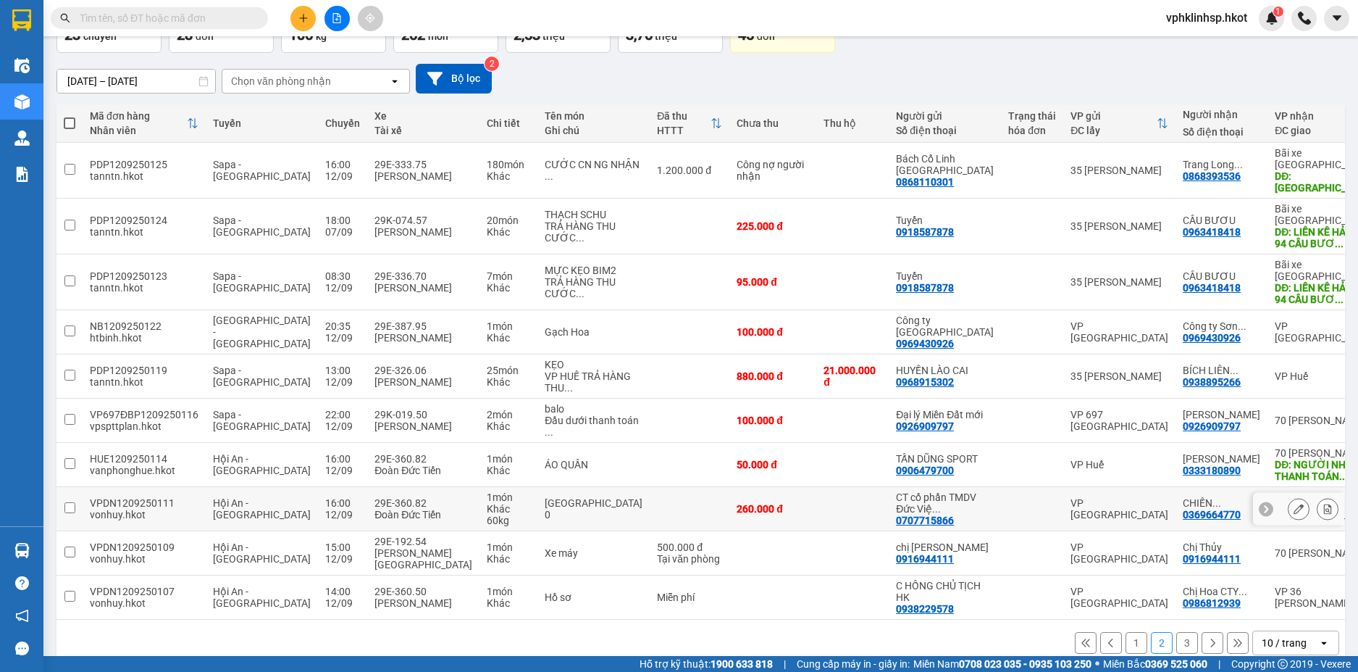
click at [68, 507] on input "checkbox" at bounding box center [69, 507] width 11 height 11
checkbox input "true"
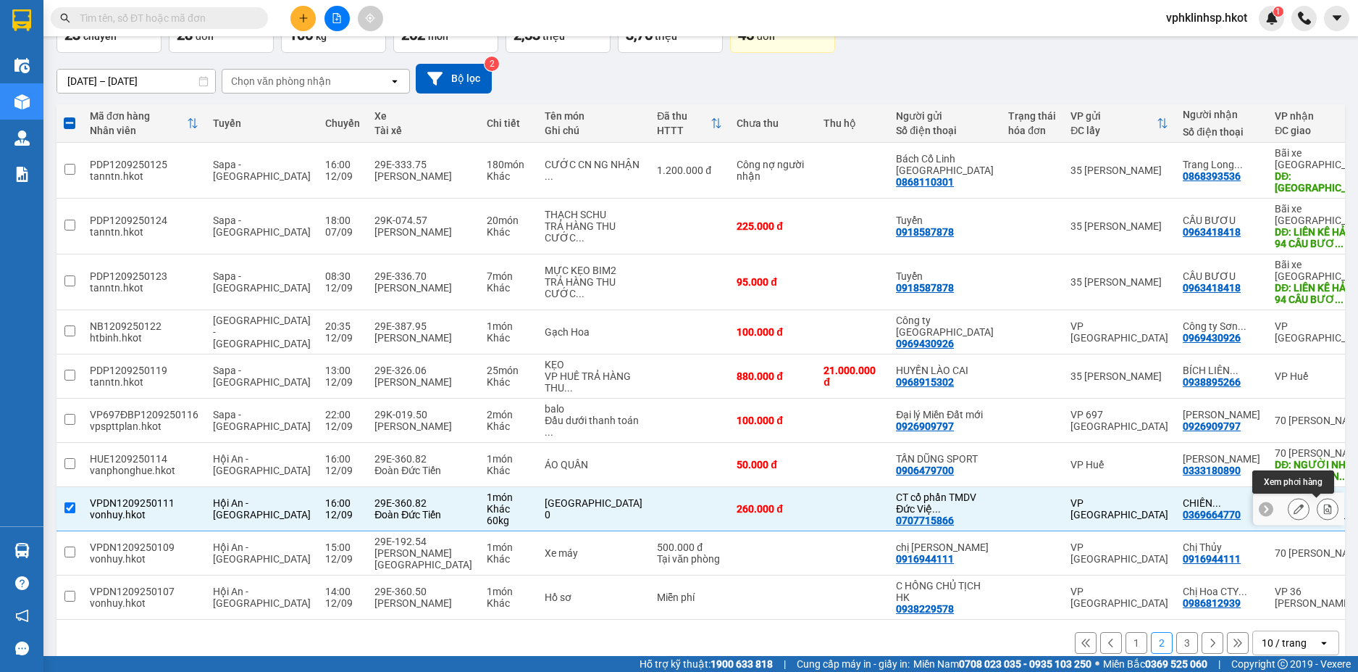
click at [1324, 507] on icon at bounding box center [1328, 508] width 8 height 10
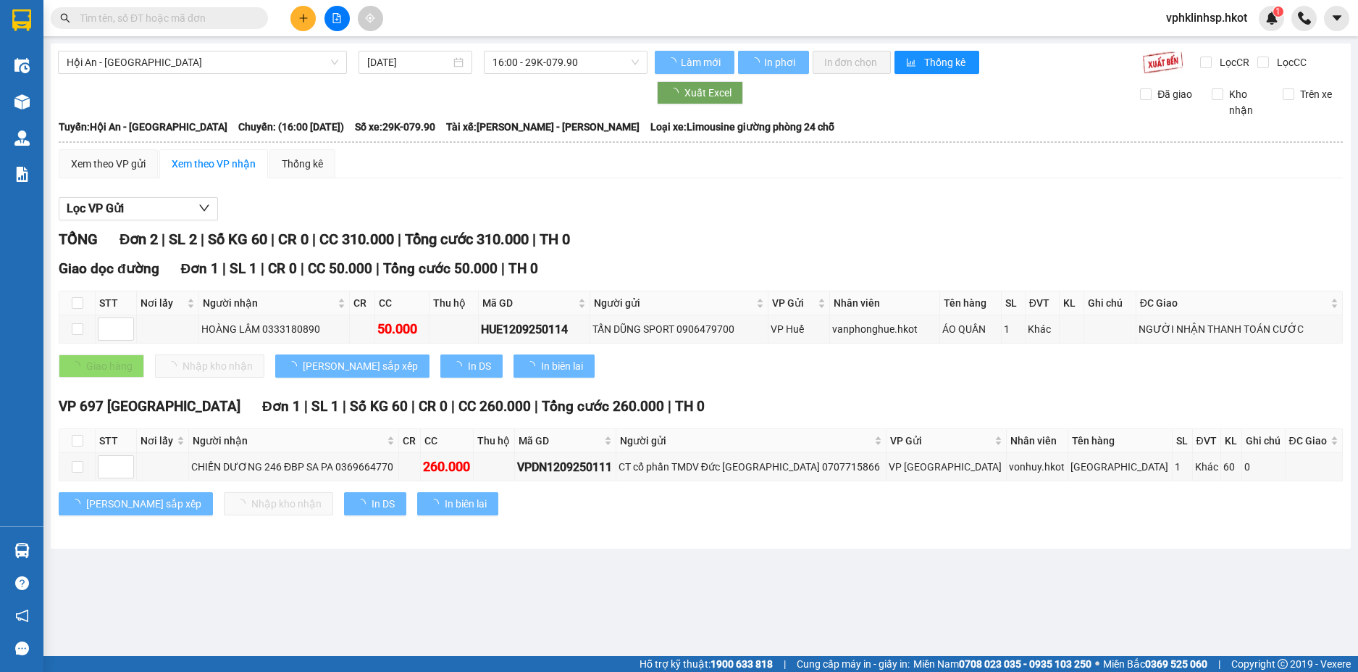
type input "[DATE]"
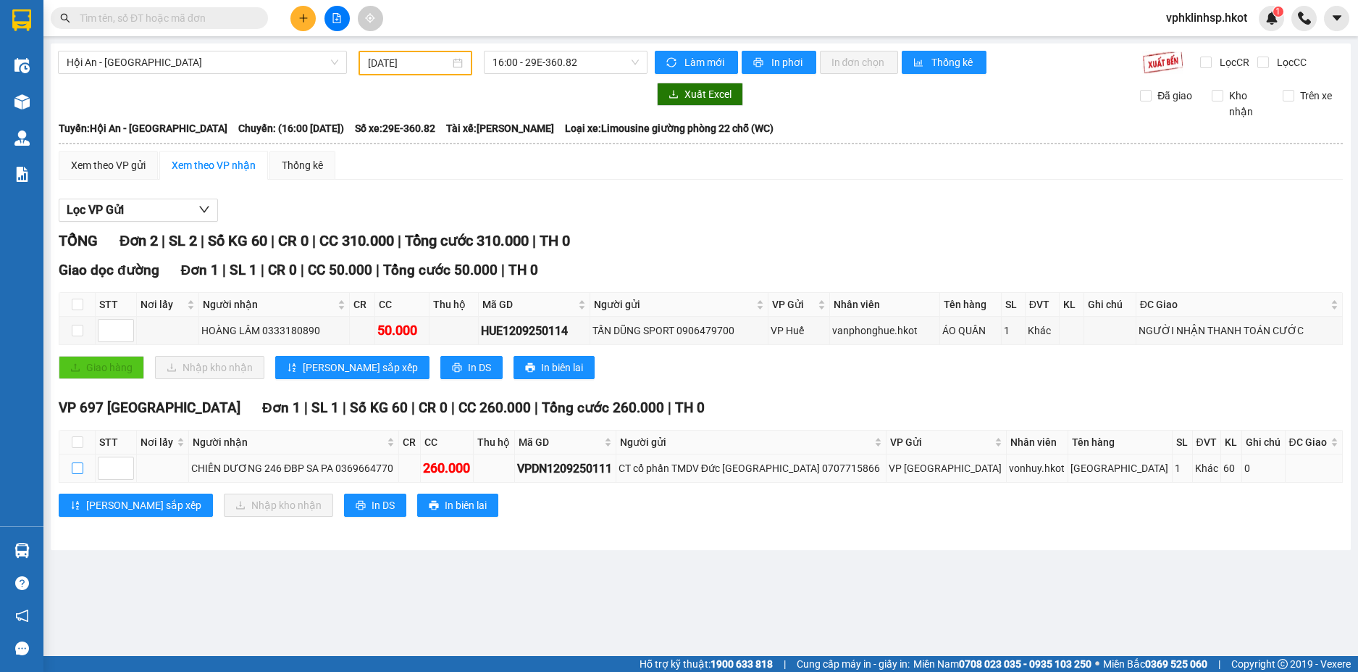
click at [75, 467] on input "checkbox" at bounding box center [78, 468] width 12 height 12
checkbox input "true"
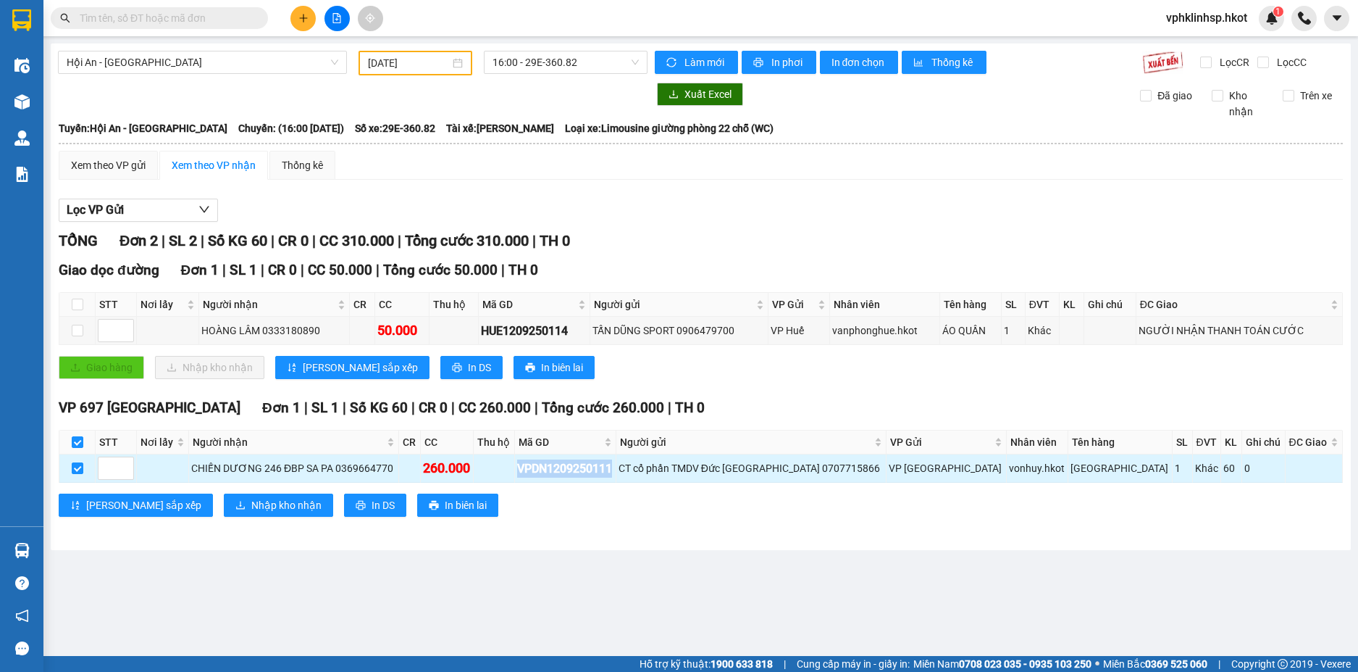
drag, startPoint x: 658, startPoint y: 469, endPoint x: 556, endPoint y: 473, distance: 102.9
click at [556, 473] on div "VPDN1209250111" at bounding box center [565, 468] width 96 height 18
copy div "VPDN1209250111"
click at [143, 16] on input "text" at bounding box center [165, 18] width 171 height 16
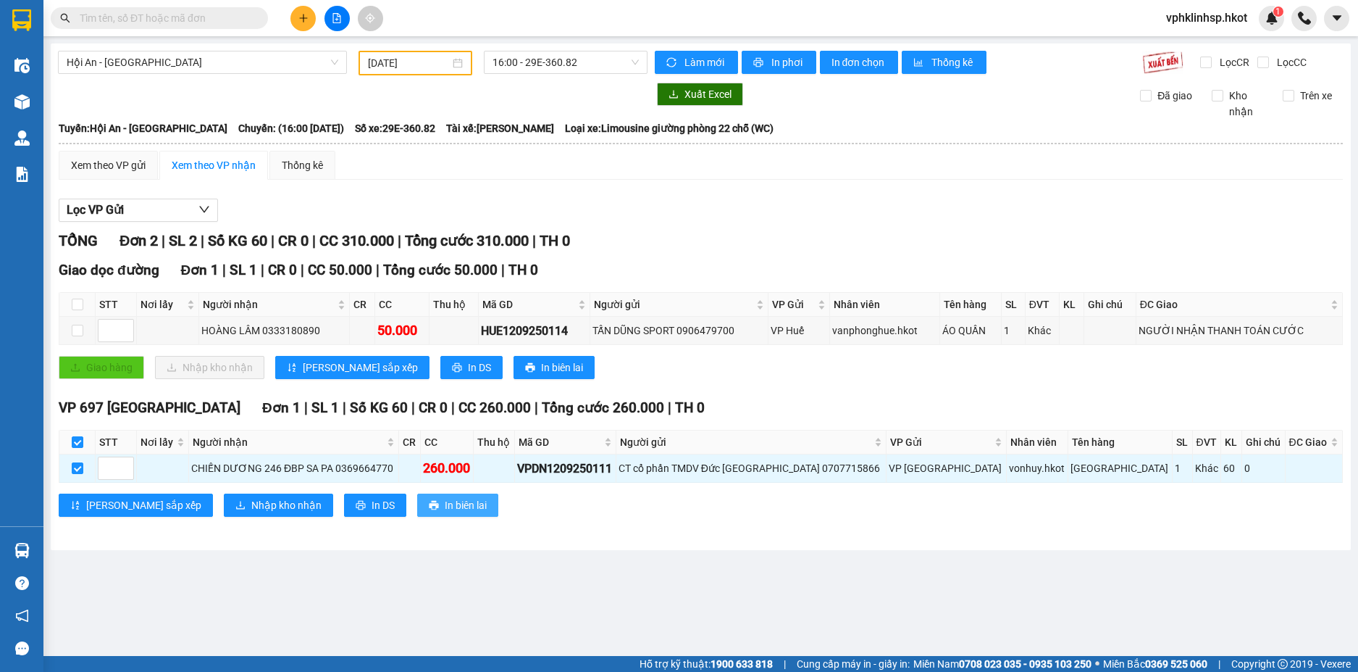
click at [445, 503] on span "In biên lai" at bounding box center [466, 505] width 42 height 16
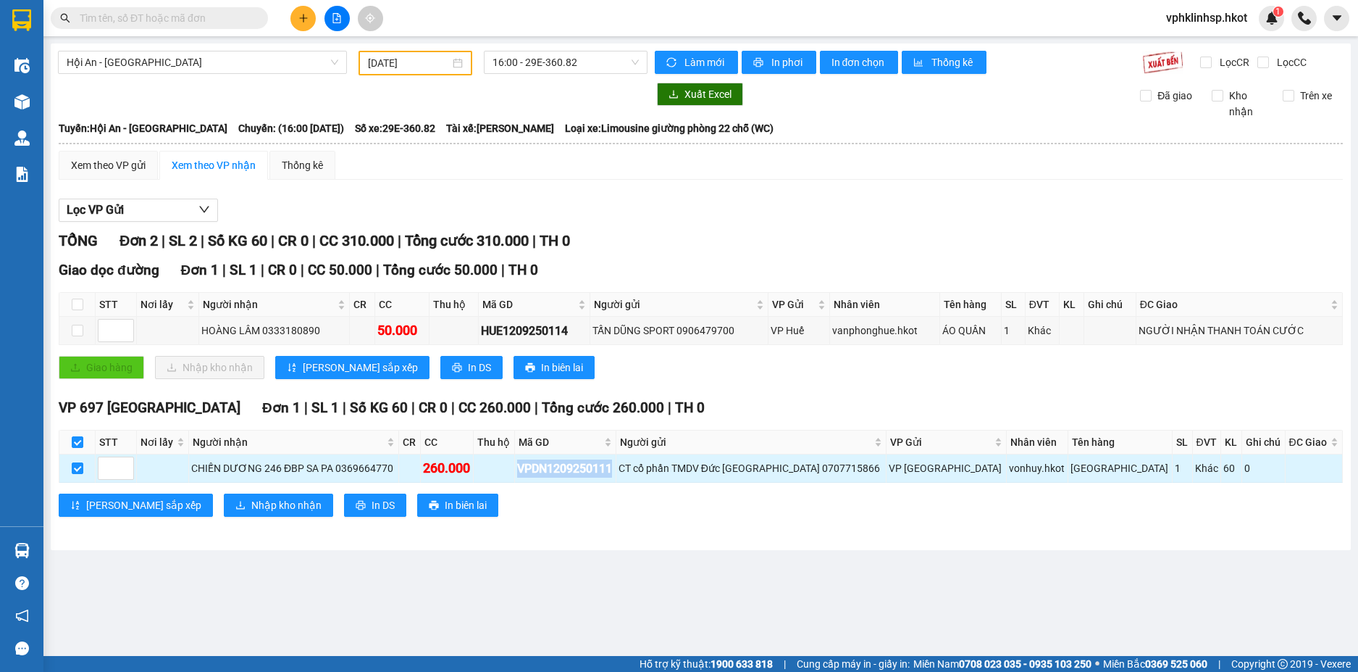
drag, startPoint x: 661, startPoint y: 467, endPoint x: 557, endPoint y: 472, distance: 104.4
click at [557, 472] on div "VPDN1209250111" at bounding box center [565, 468] width 96 height 18
copy div "VPDN1209250111"
click at [445, 501] on span "In biên lai" at bounding box center [466, 505] width 42 height 16
click at [251, 500] on span "Nhập kho nhận" at bounding box center [286, 505] width 70 height 16
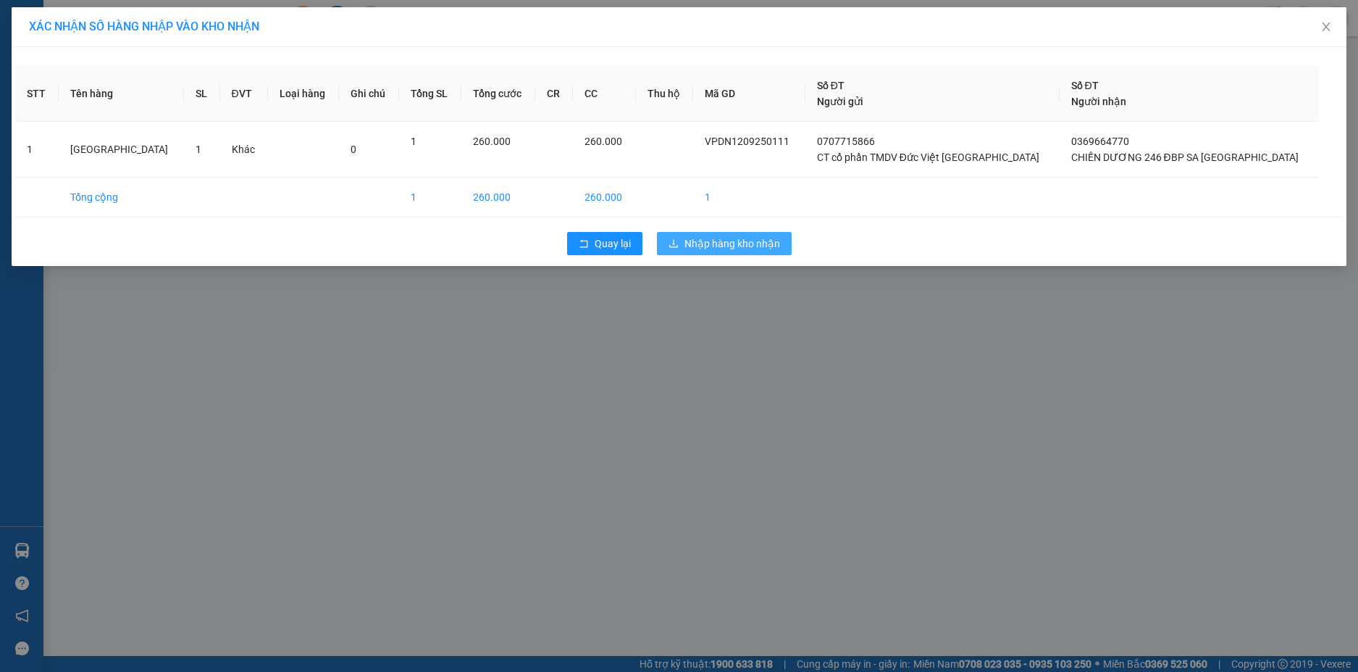
click at [732, 244] on span "Nhập hàng kho nhận" at bounding box center [733, 243] width 96 height 16
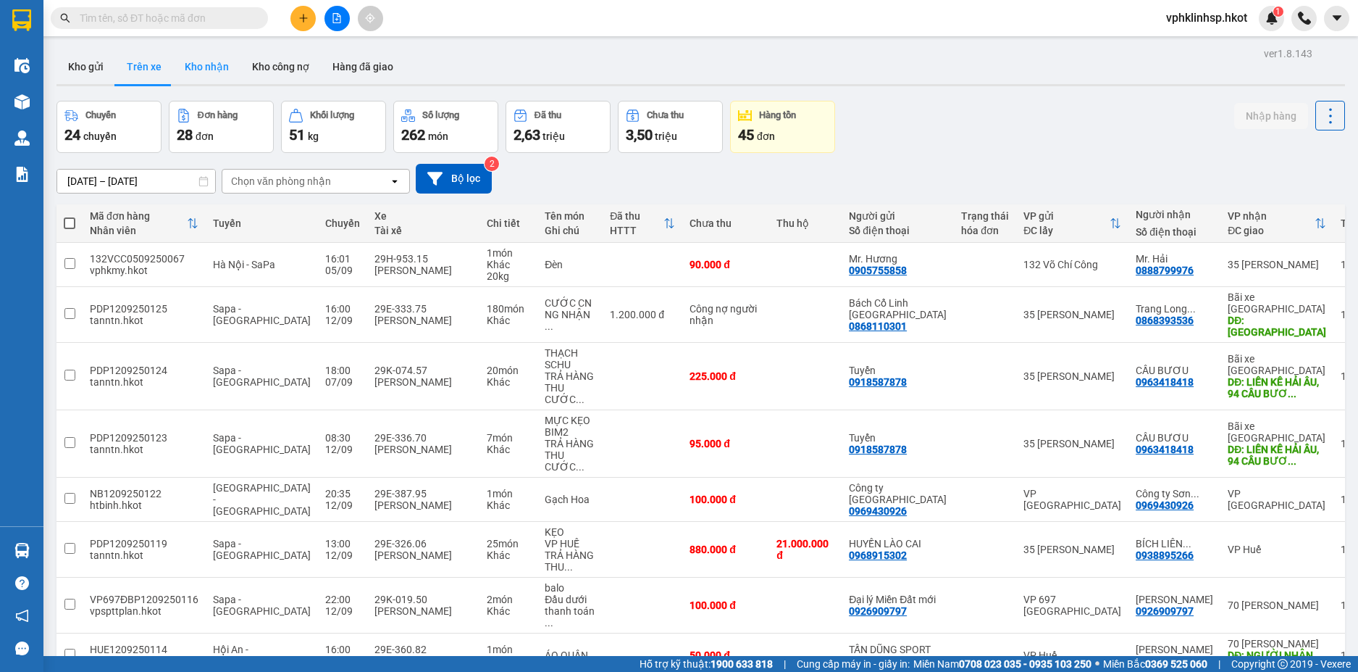
click at [193, 63] on button "Kho nhận" at bounding box center [206, 66] width 67 height 35
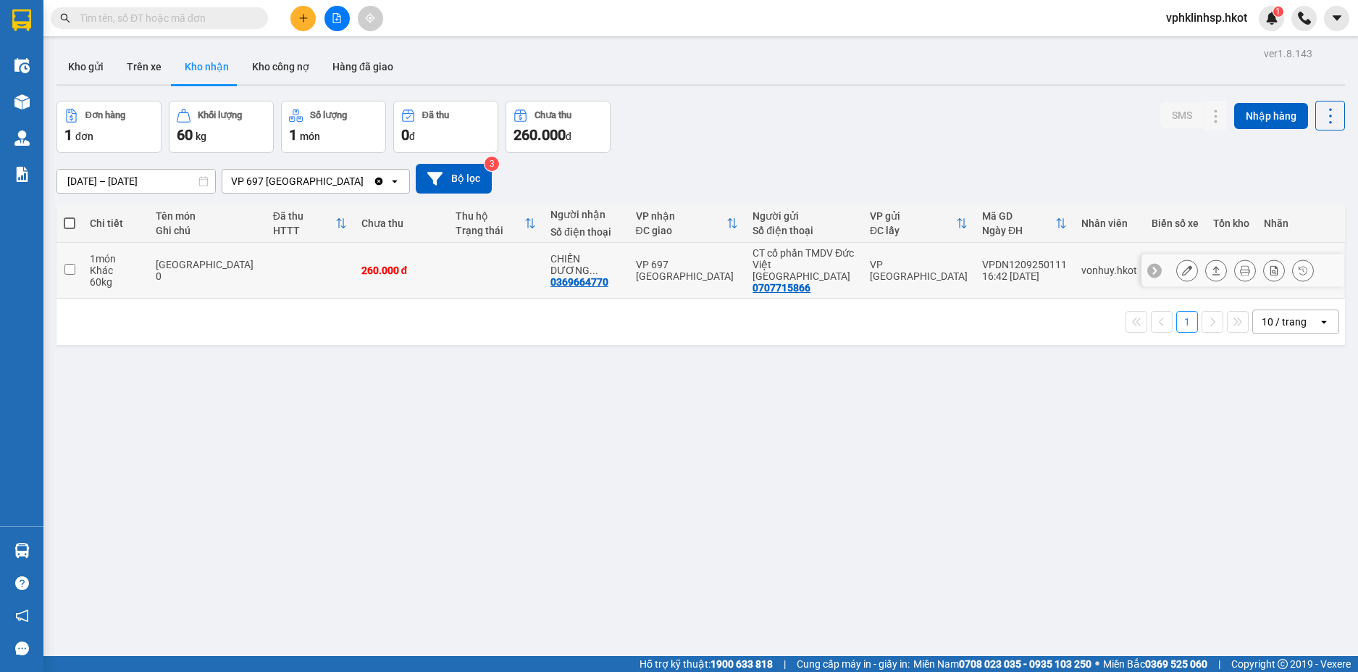
click at [72, 264] on input "checkbox" at bounding box center [69, 269] width 11 height 11
checkbox input "true"
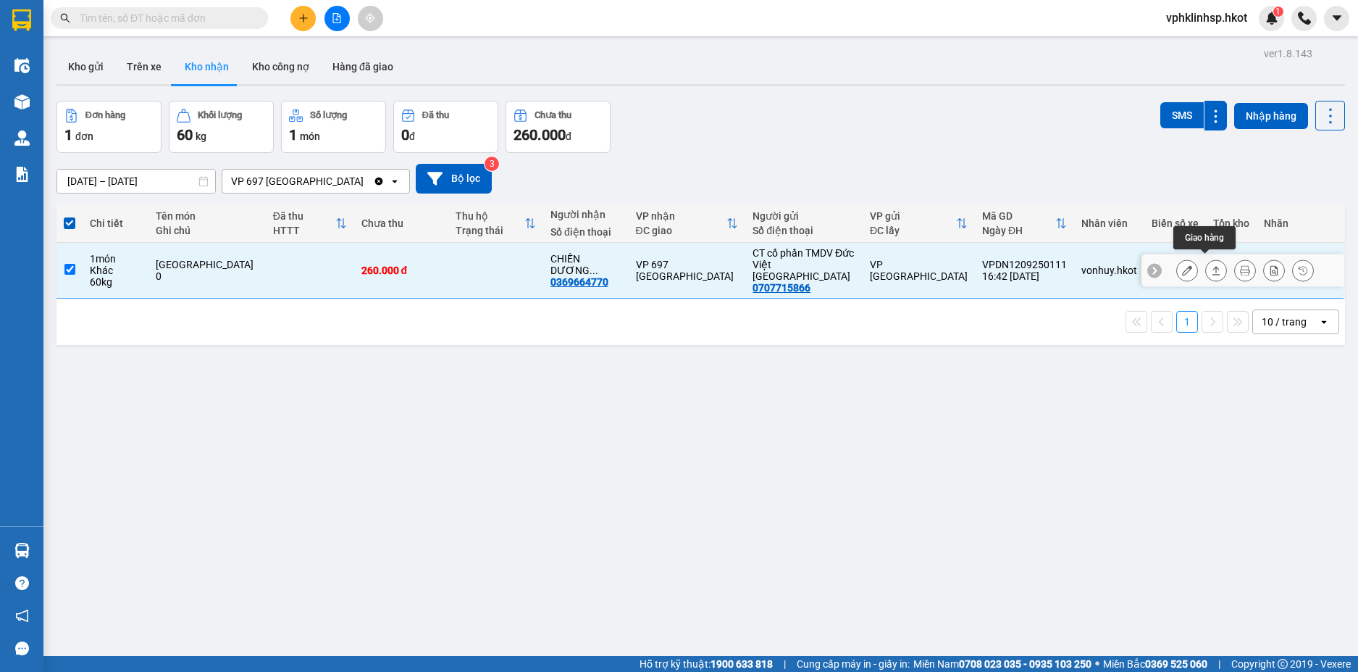
click at [1213, 266] on icon at bounding box center [1217, 270] width 8 height 9
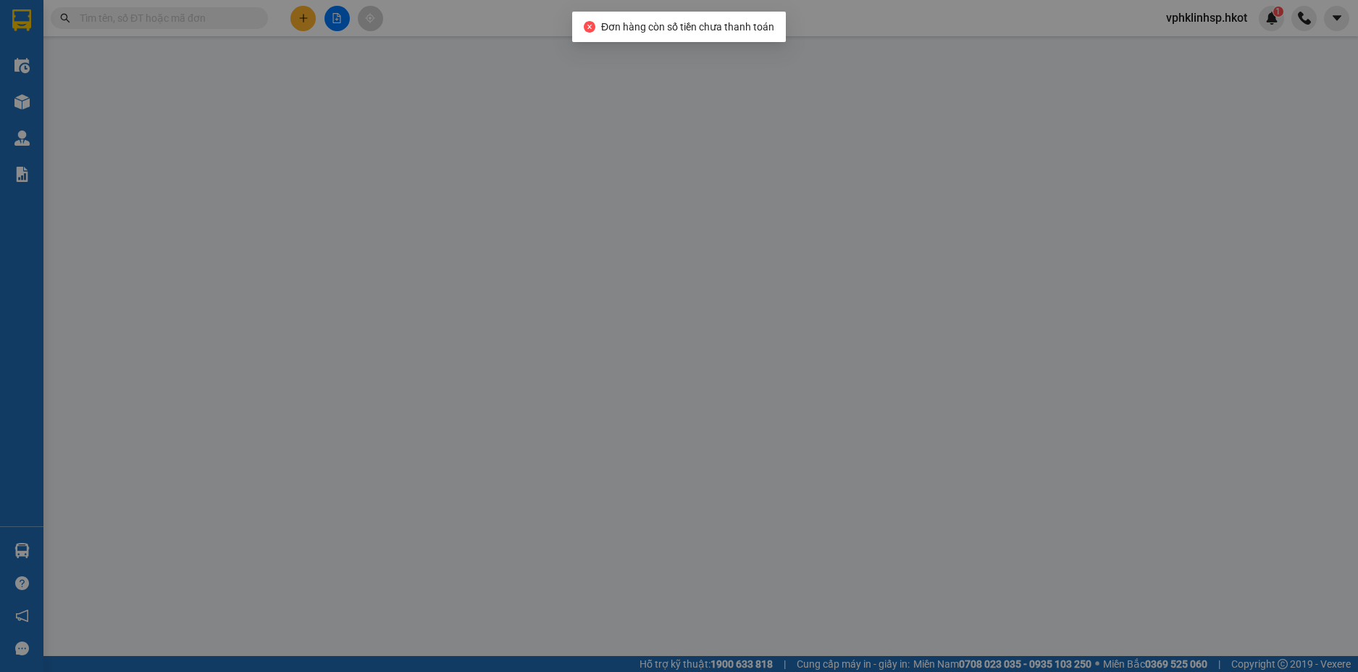
type input "0707715866"
type input "CT cổ phần TMDV Đức Việt Đà Nẵng"
type input "0369664770"
type input "CHIẾN DƯƠNG 246 ĐBP SA [GEOGRAPHIC_DATA]"
type input "260.000"
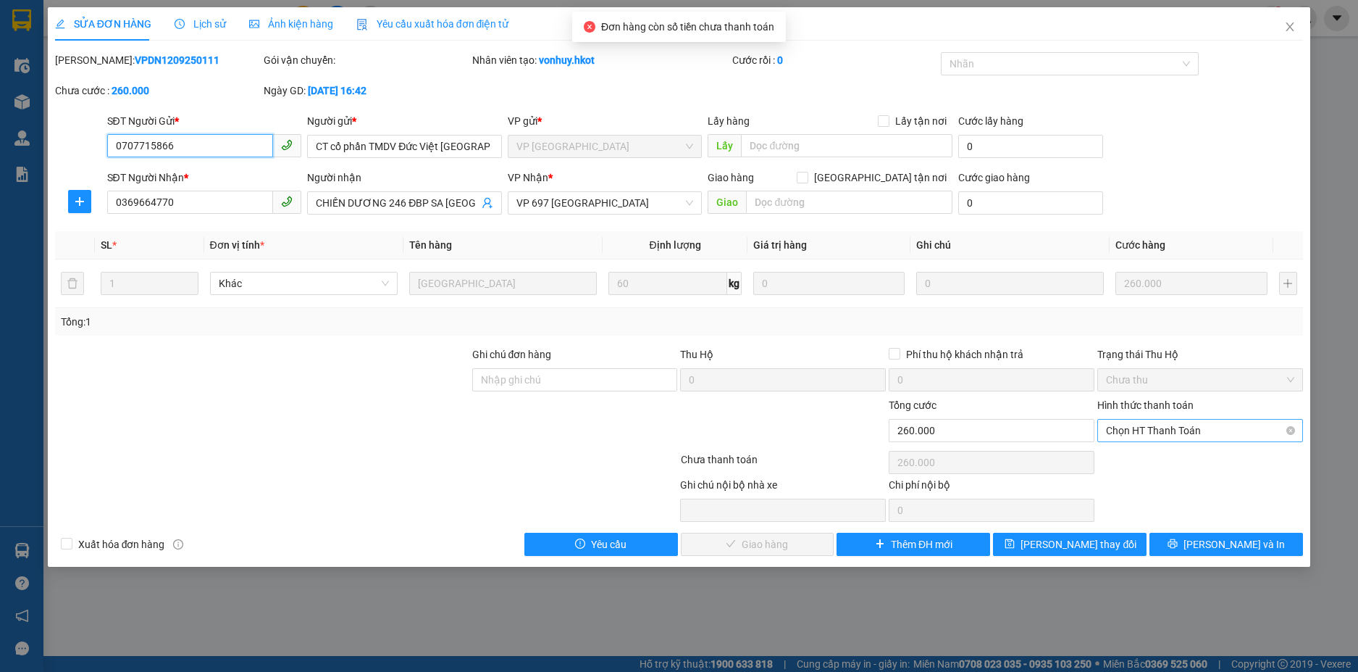
click at [1182, 430] on span "Chọn HT Thanh Toán" at bounding box center [1200, 430] width 188 height 22
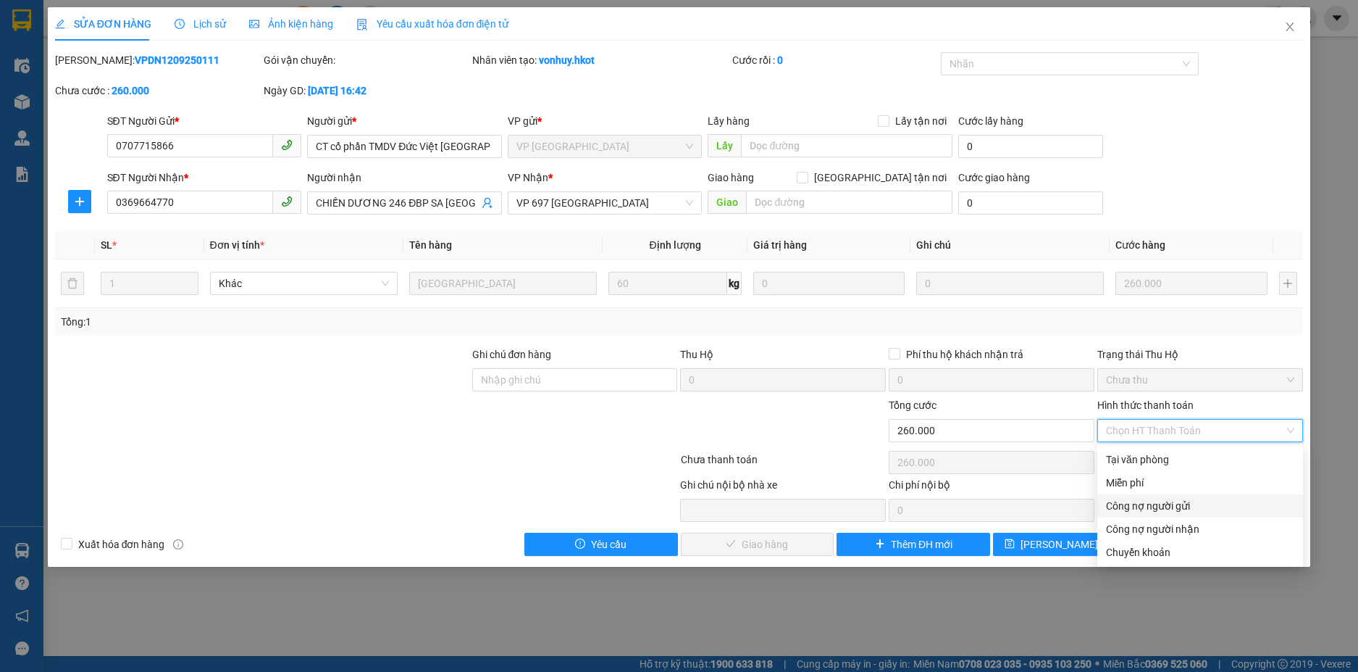
click at [1169, 501] on div "Công nợ người gửi" at bounding box center [1200, 506] width 188 height 16
type input "0"
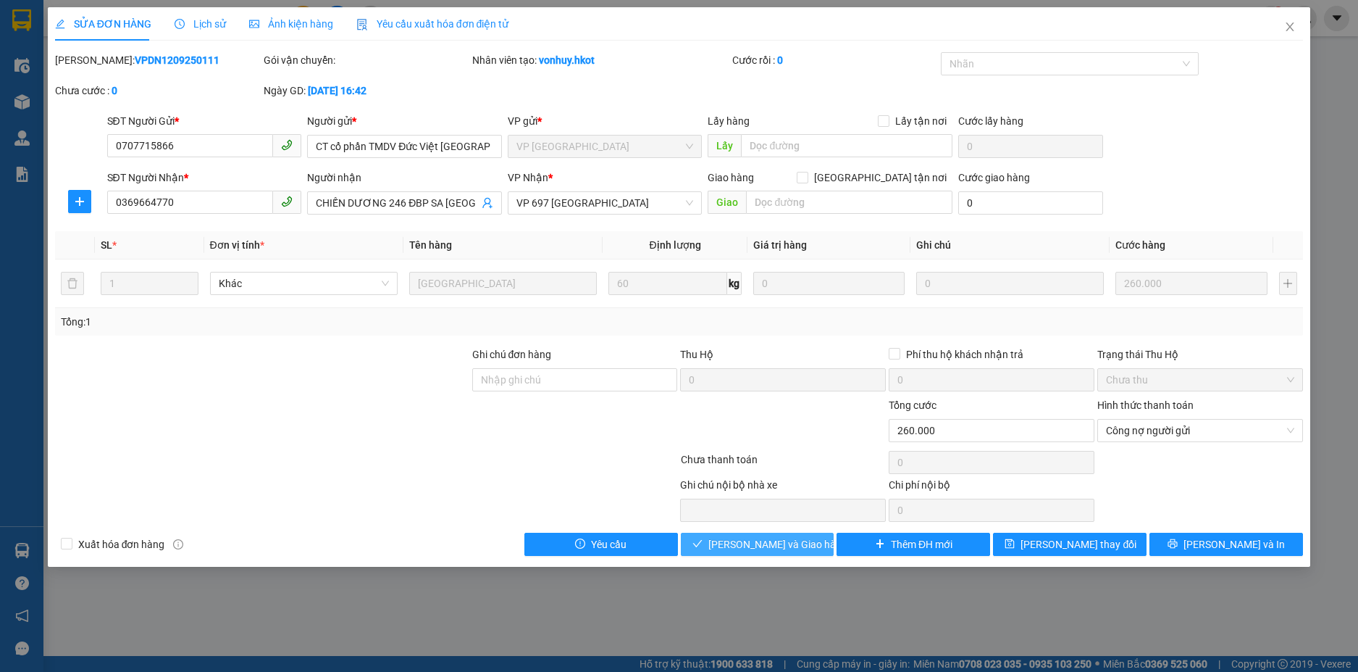
click at [748, 543] on span "Lưu và Giao hàng" at bounding box center [777, 544] width 139 height 16
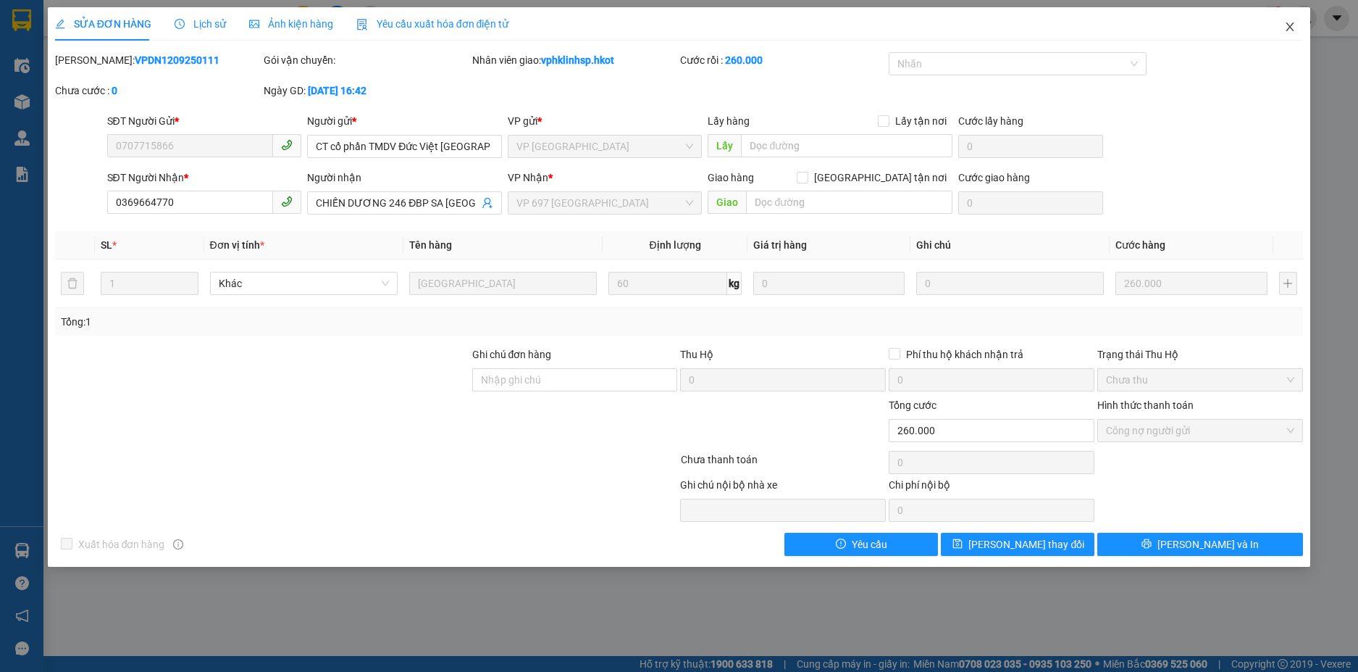
click at [1292, 25] on icon "close" at bounding box center [1290, 27] width 12 height 12
